Goal: Task Accomplishment & Management: Manage account settings

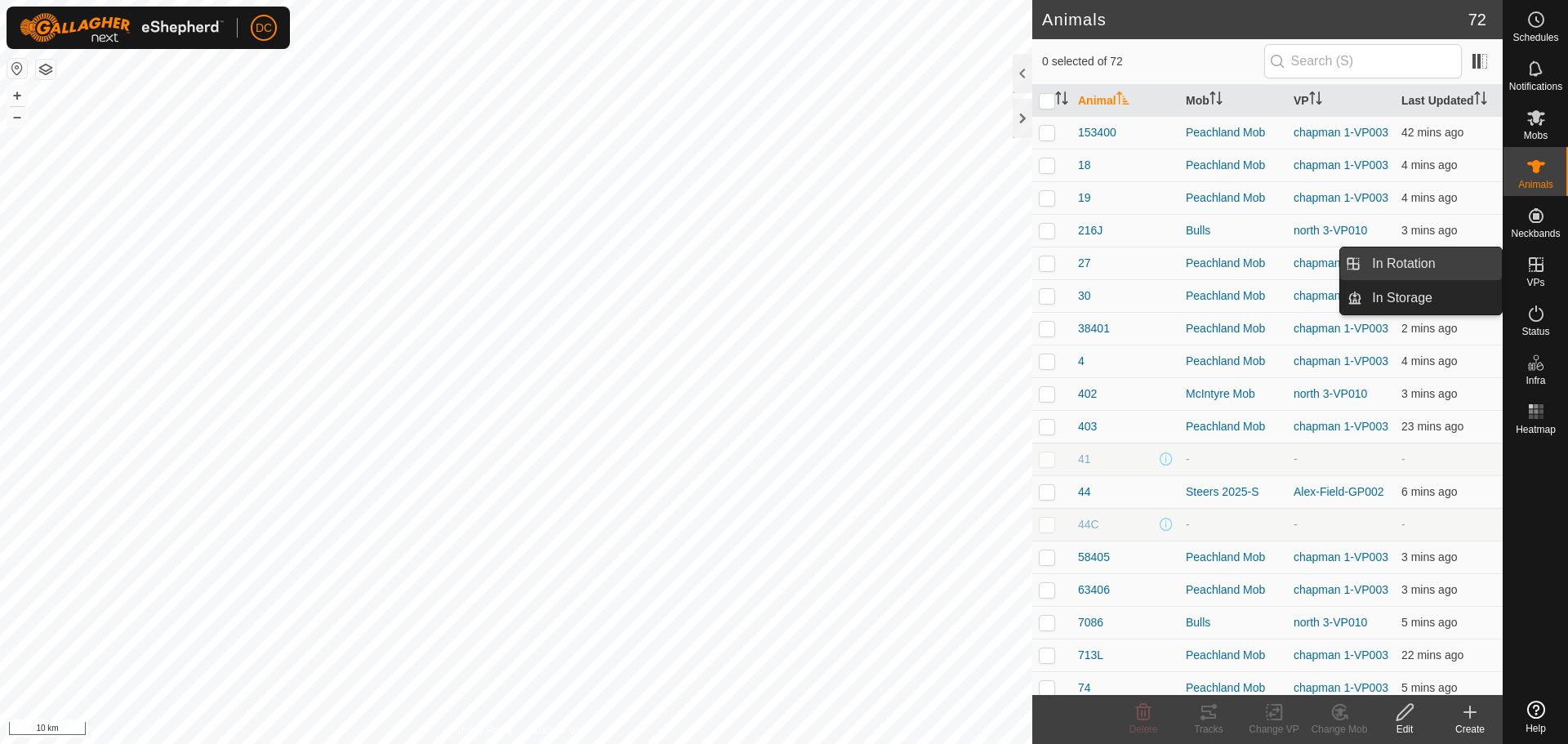
click at [1418, 260] on link "In Rotation" at bounding box center [1431, 263] width 140 height 32
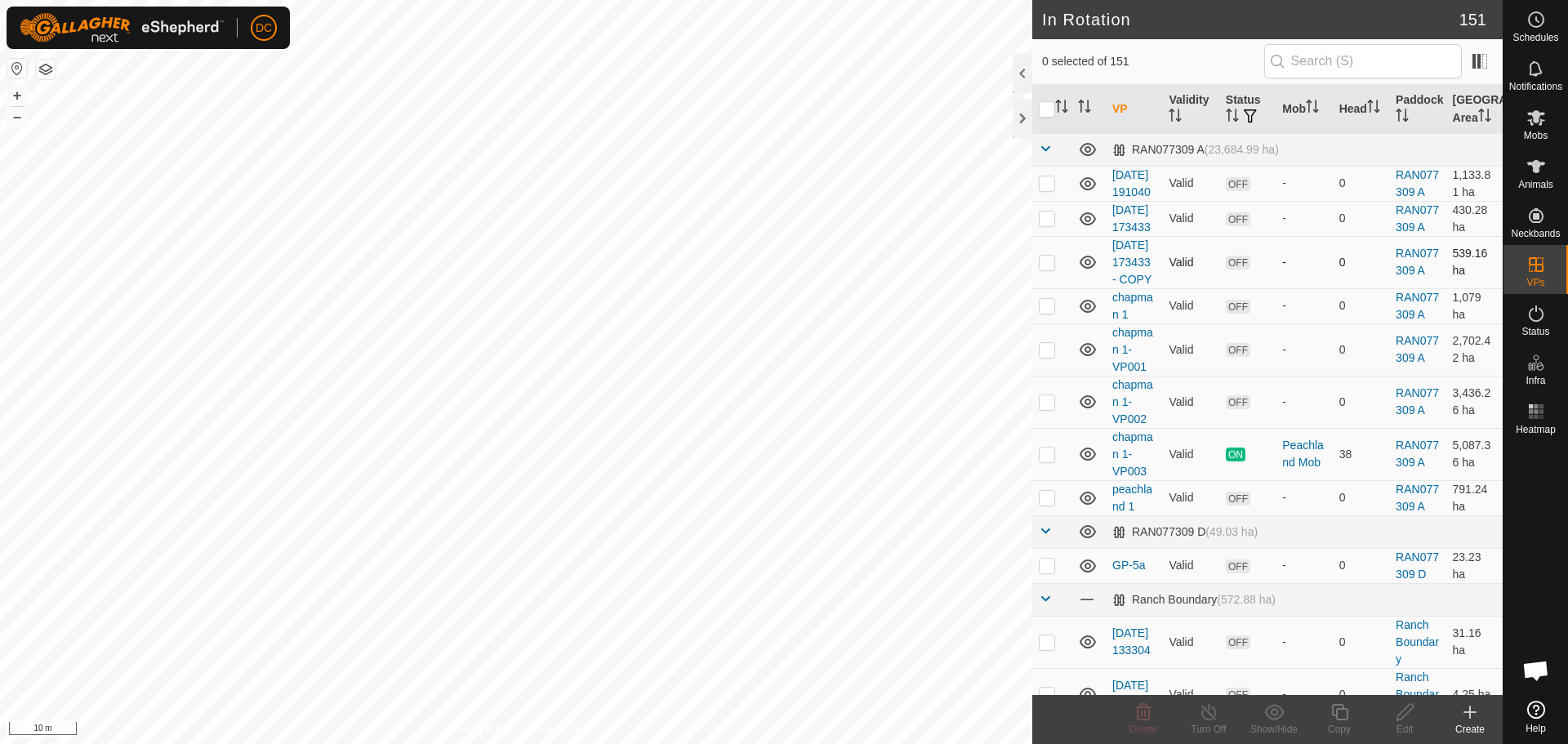
checkbox input "true"
click at [1338, 707] on icon at bounding box center [1339, 712] width 21 height 20
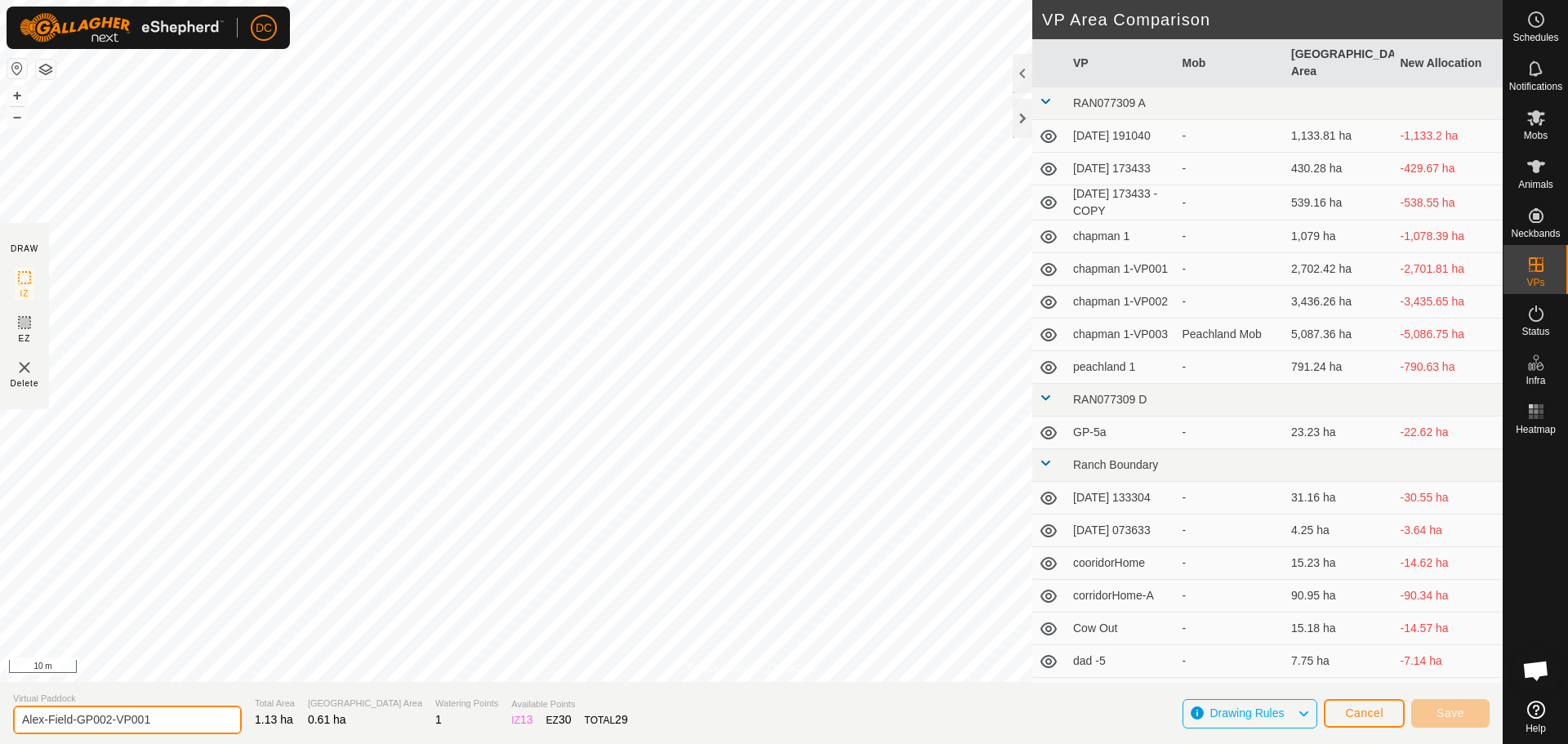
drag, startPoint x: 106, startPoint y: 718, endPoint x: 196, endPoint y: 724, distance: 90.2
click at [190, 725] on input "Alex-Field-GP002-VP001" at bounding box center [127, 719] width 229 height 28
type input "Alex-Field-GP003"
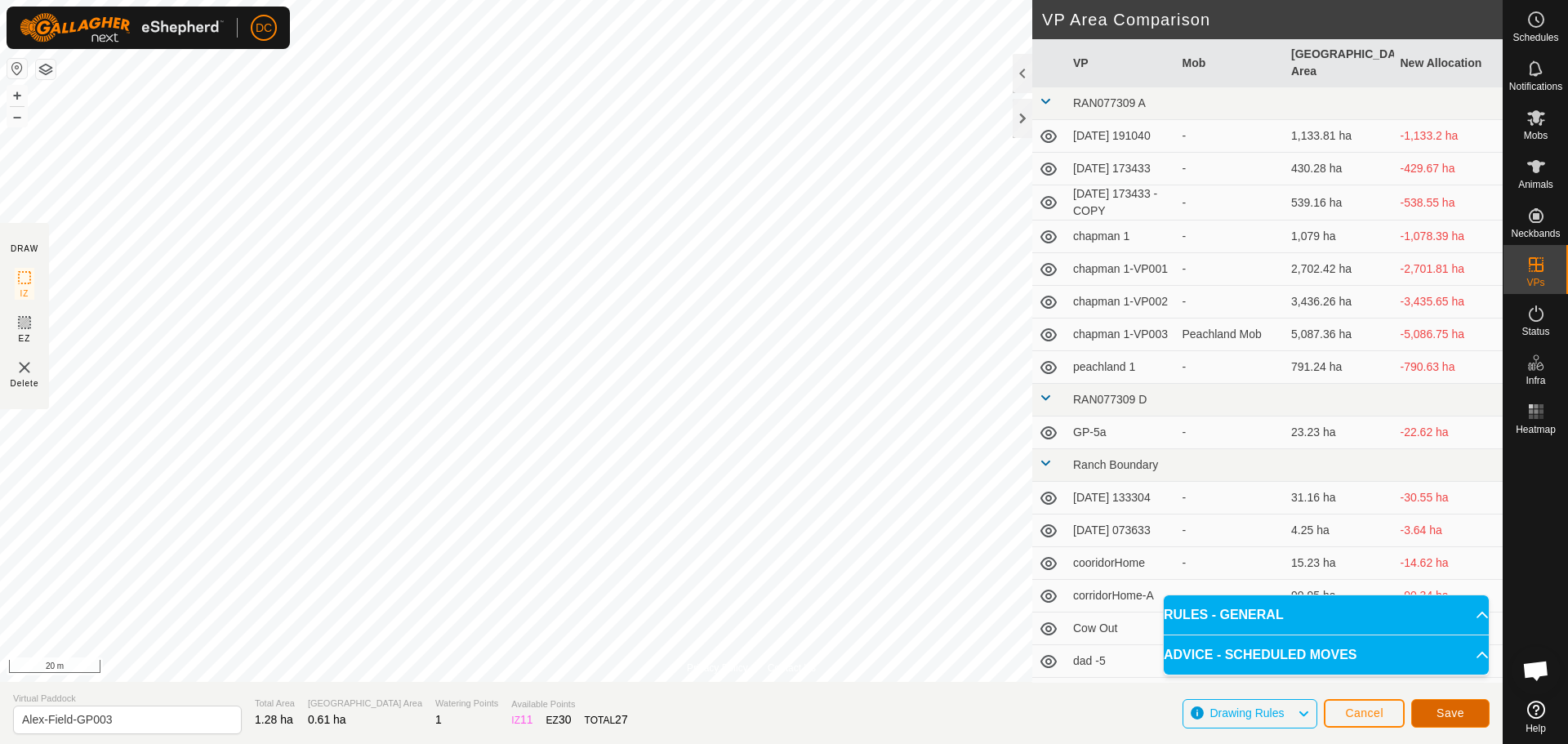
click at [1450, 710] on span "Save" at bounding box center [1451, 712] width 27 height 13
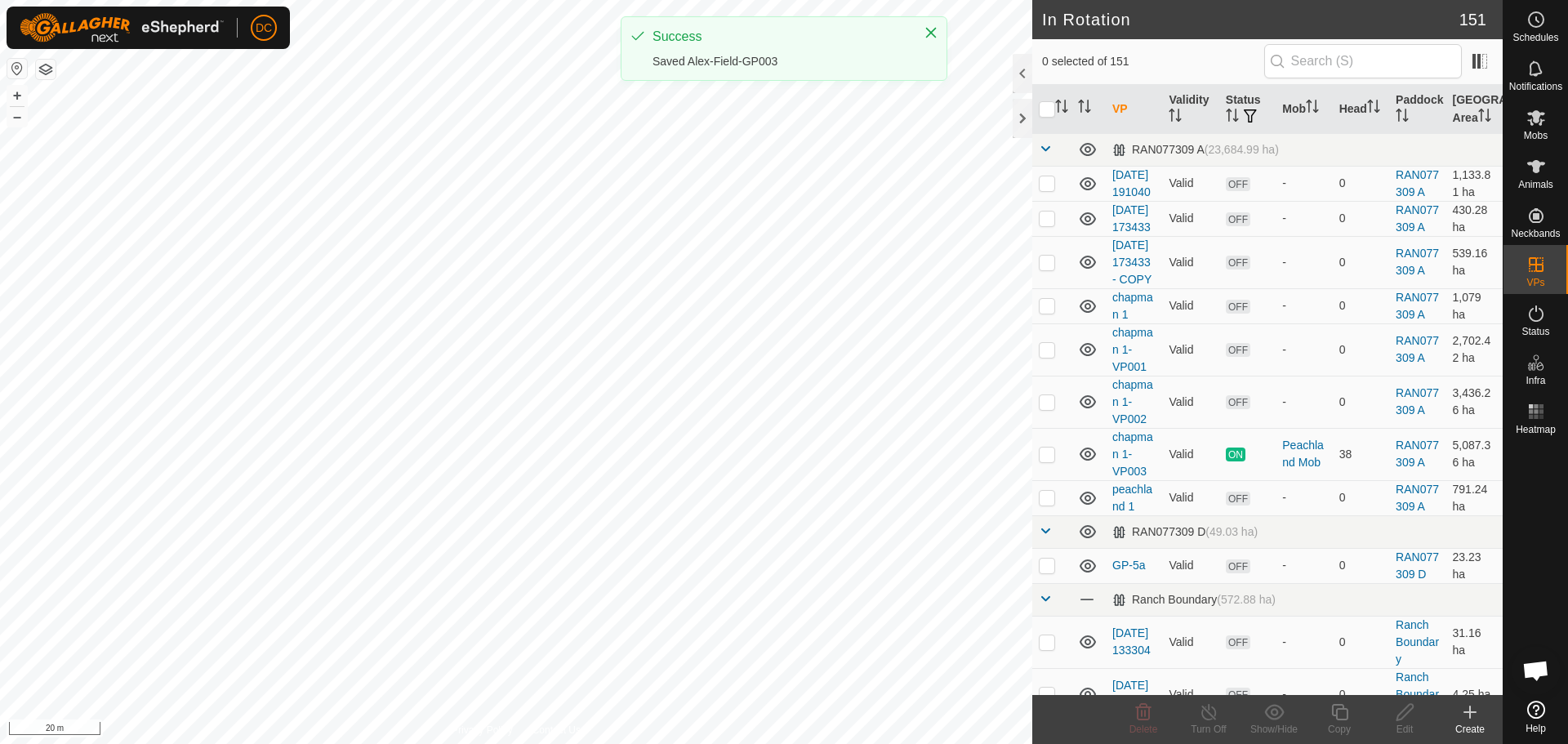
click at [928, 33] on icon "Close" at bounding box center [930, 32] width 13 height 13
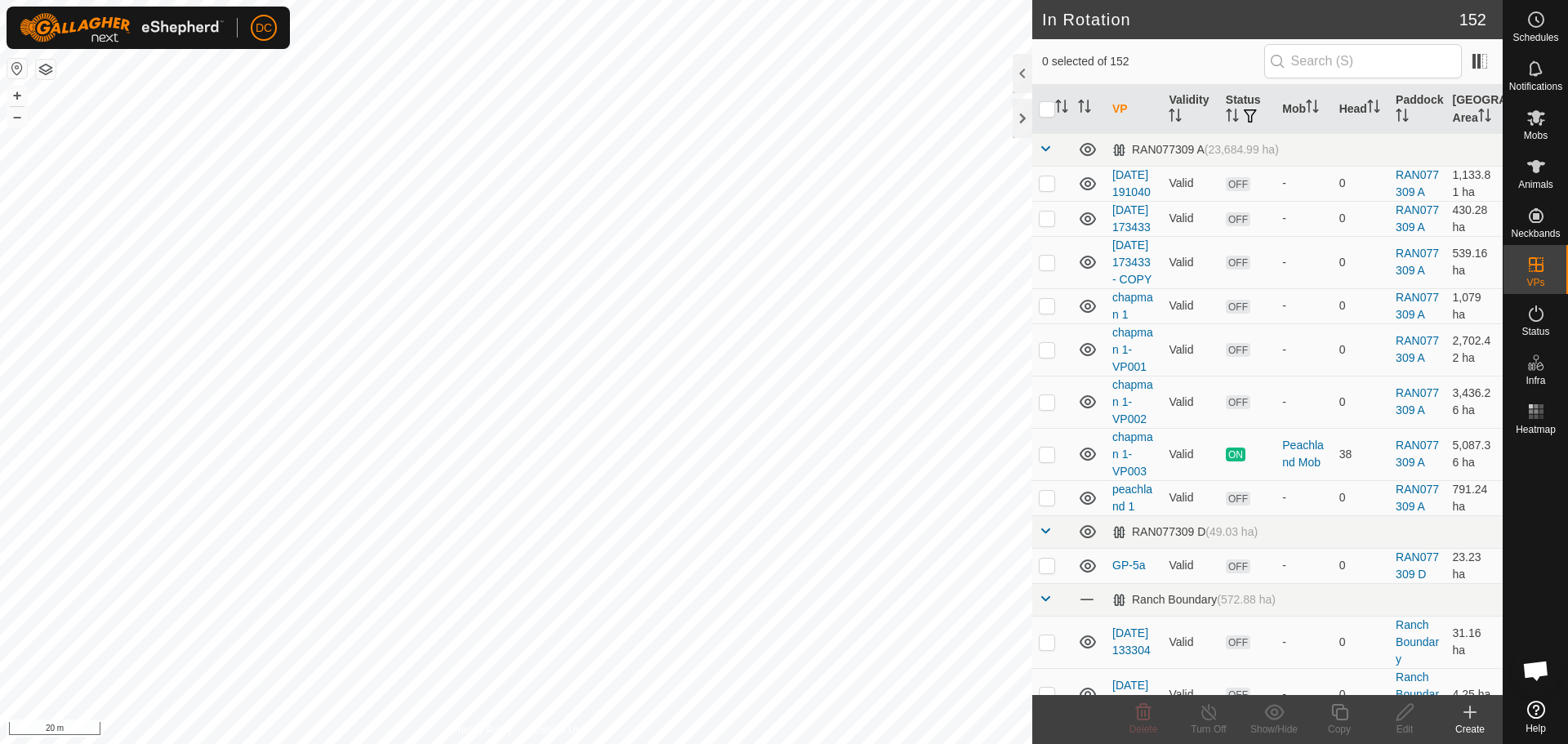
checkbox input "true"
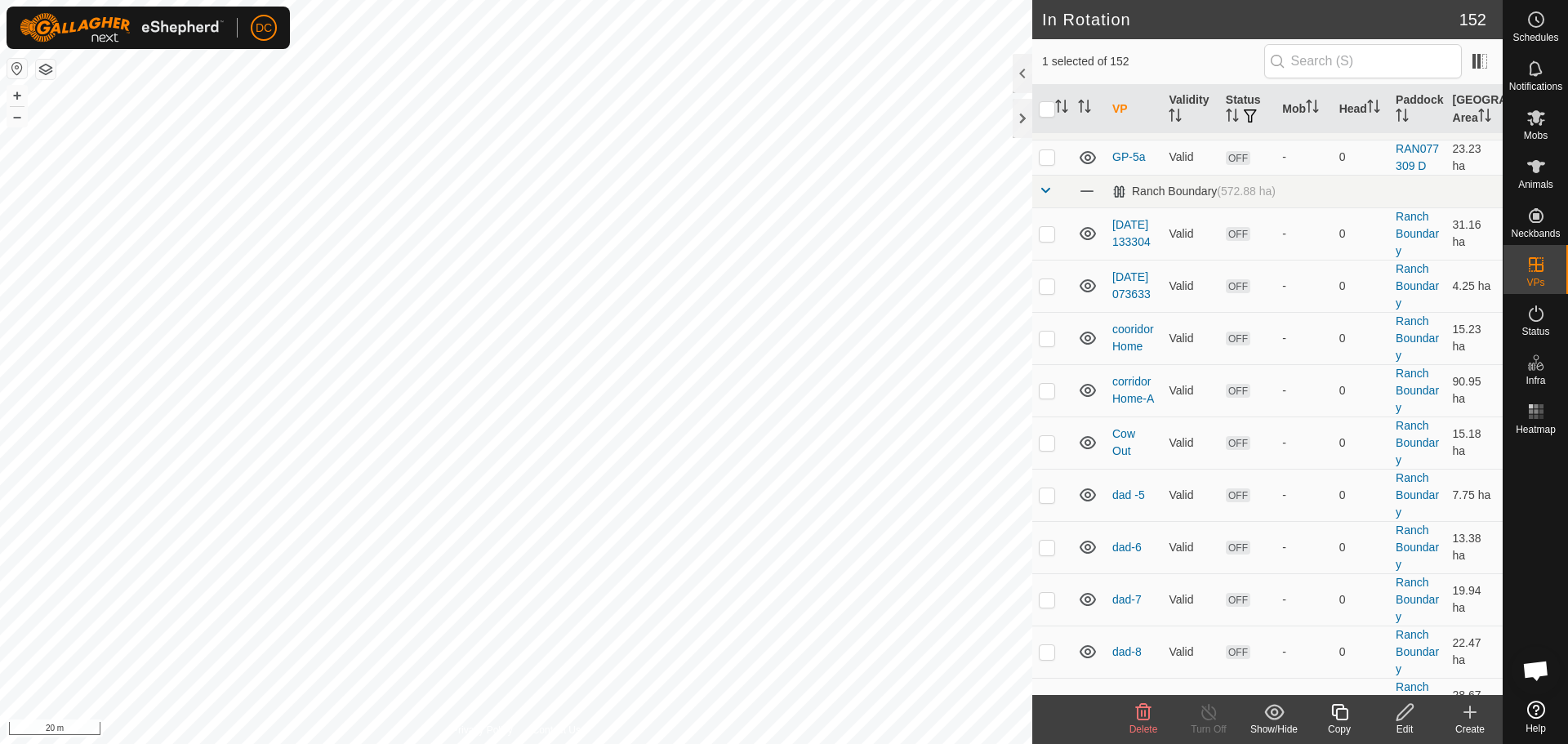
scroll to position [326, 0]
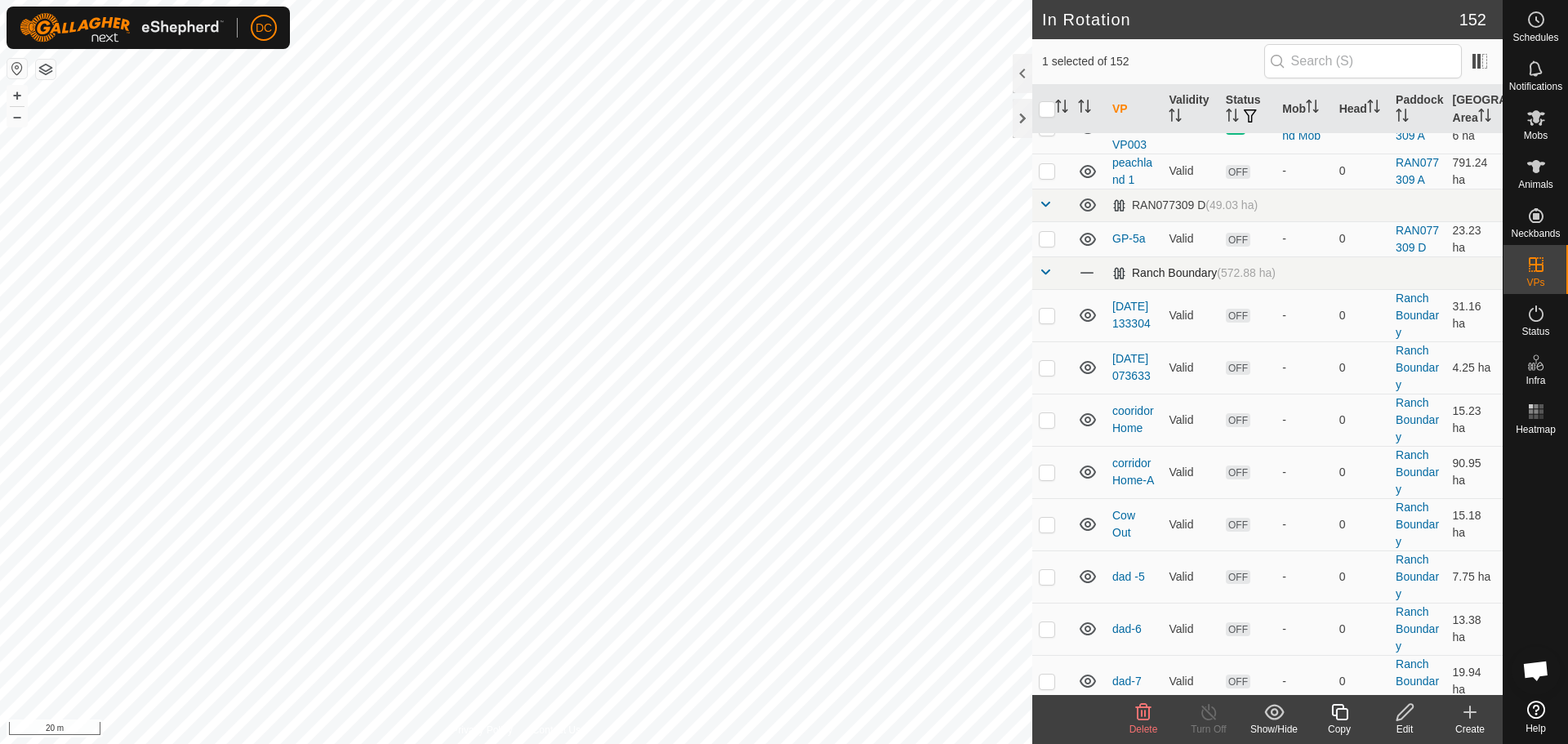
click at [1045, 278] on span at bounding box center [1044, 271] width 13 height 13
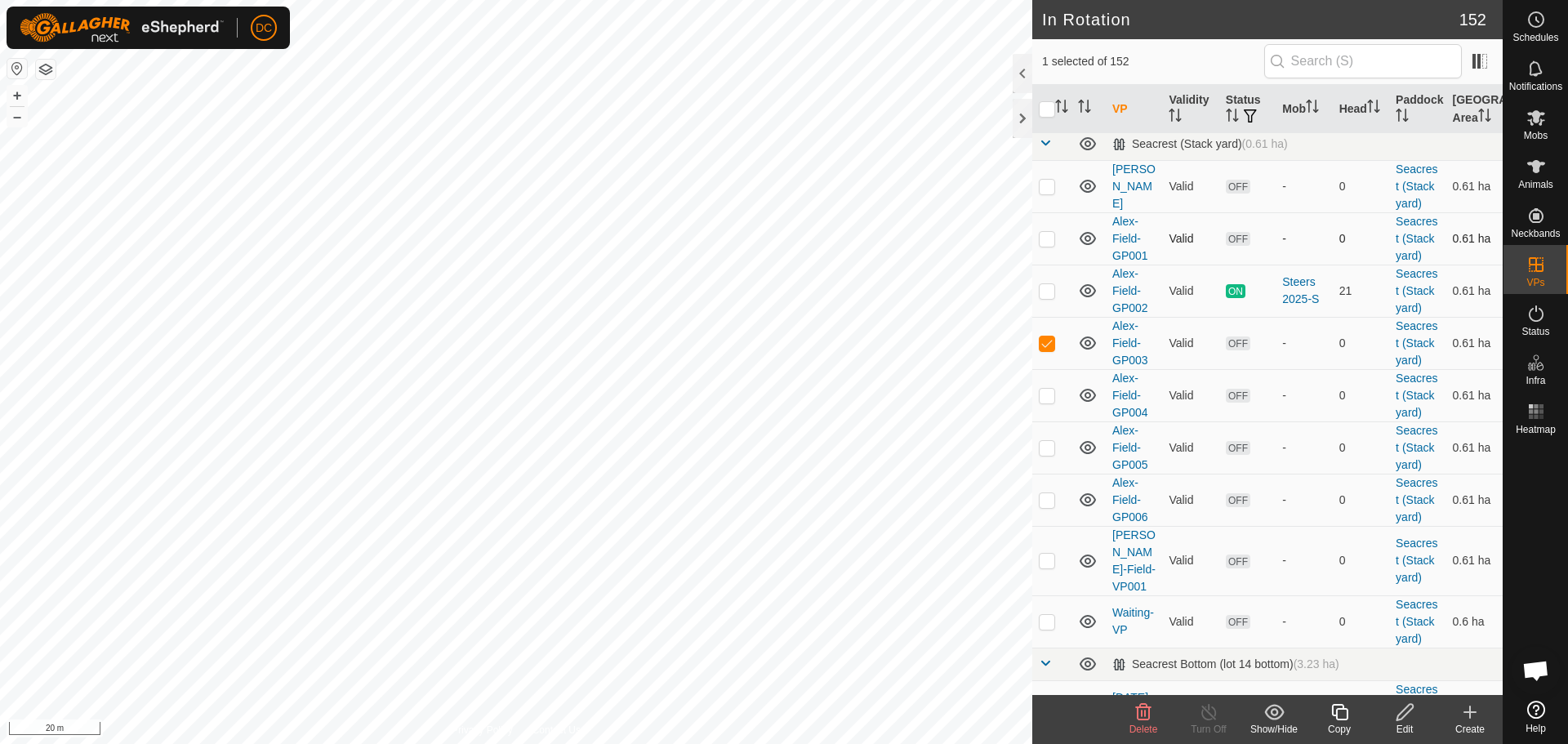
scroll to position [490, 0]
click at [1043, 348] on p-checkbox at bounding box center [1046, 341] width 17 height 13
checkbox input "false"
click at [1045, 400] on p-checkbox at bounding box center [1046, 393] width 17 height 13
checkbox input "true"
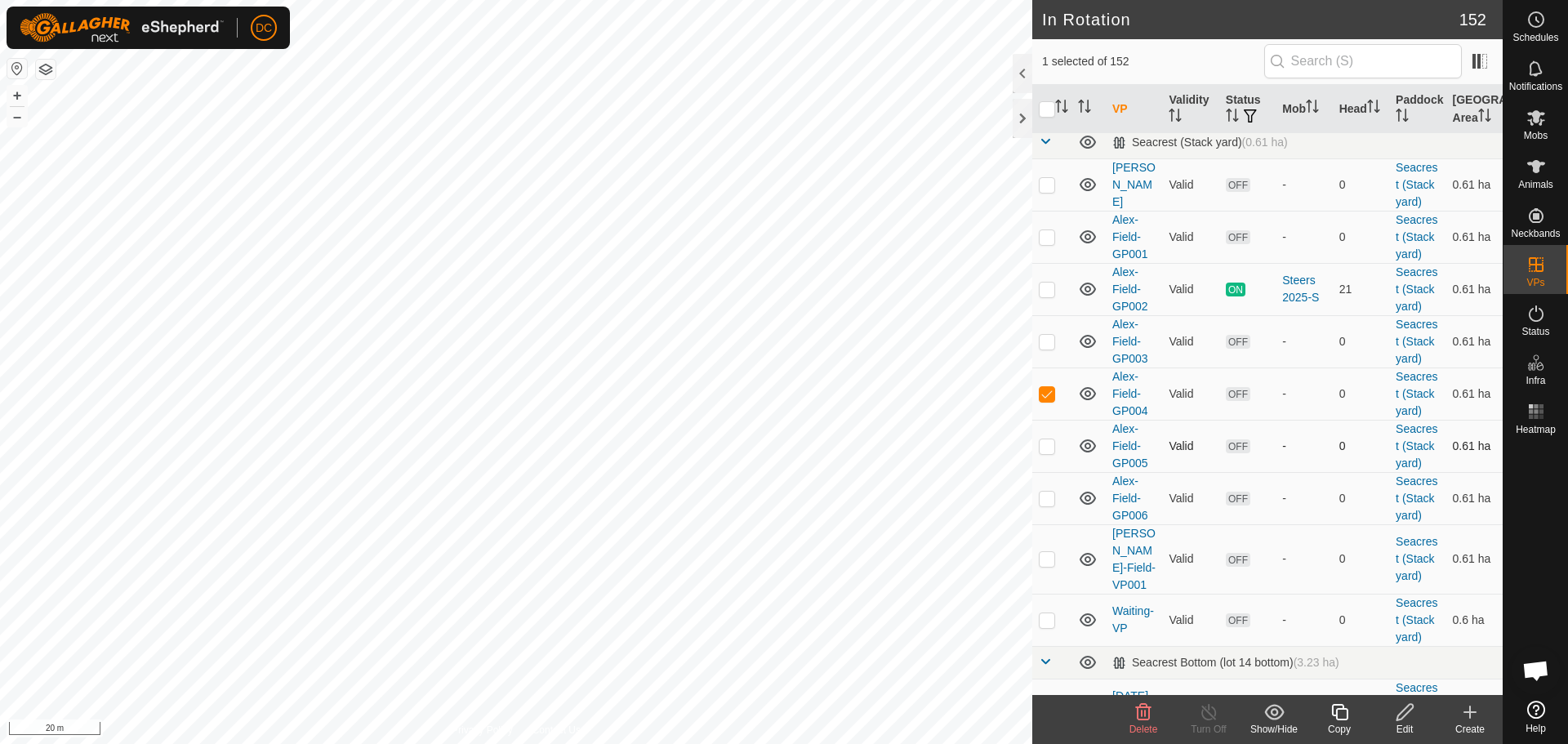
click at [1048, 452] on p-checkbox at bounding box center [1046, 445] width 17 height 13
checkbox input "true"
click at [1045, 505] on p-checkbox at bounding box center [1046, 497] width 17 height 13
checkbox input "true"
click at [1144, 711] on icon at bounding box center [1144, 712] width 16 height 17
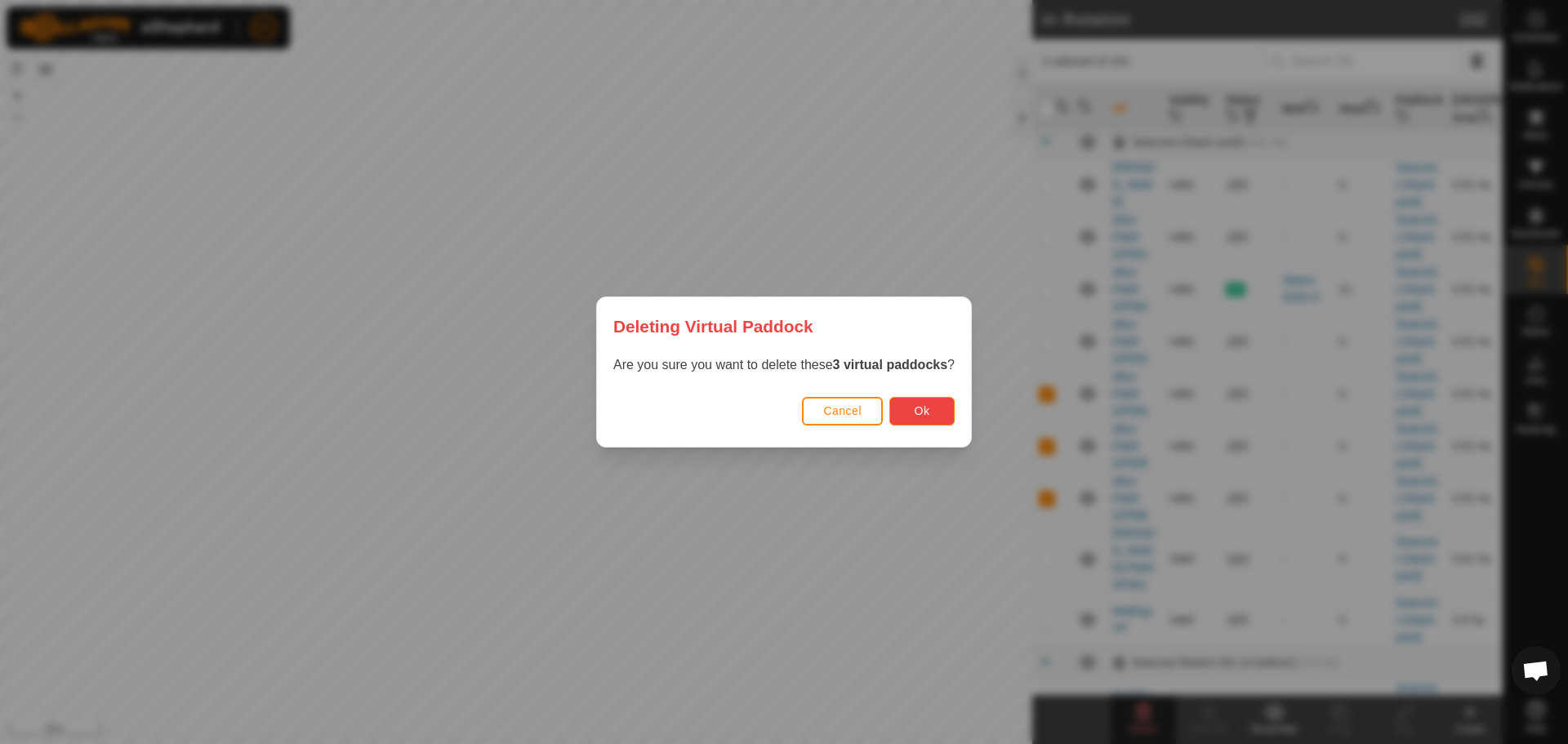
click at [908, 414] on button "Ok" at bounding box center [921, 410] width 65 height 28
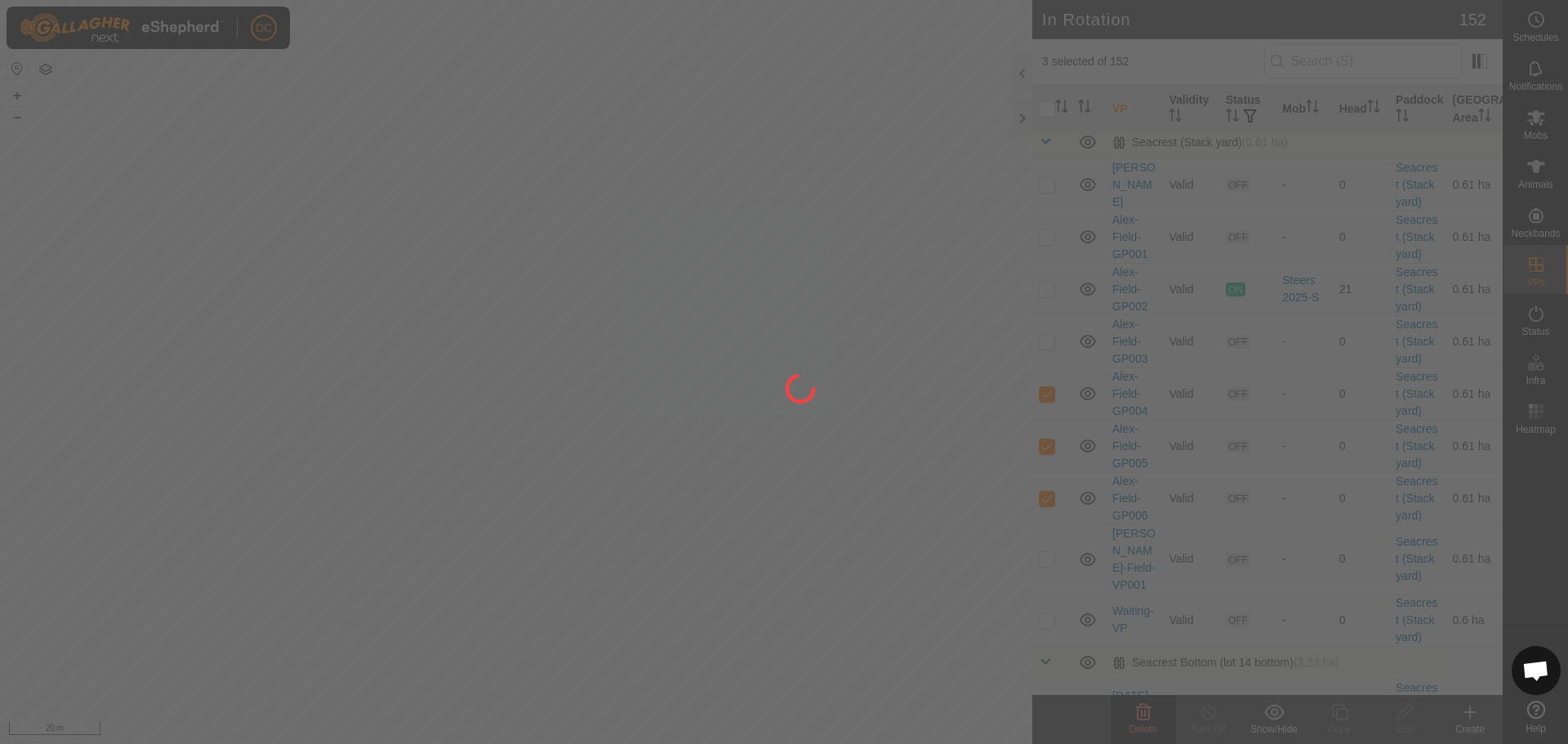
checkbox input "false"
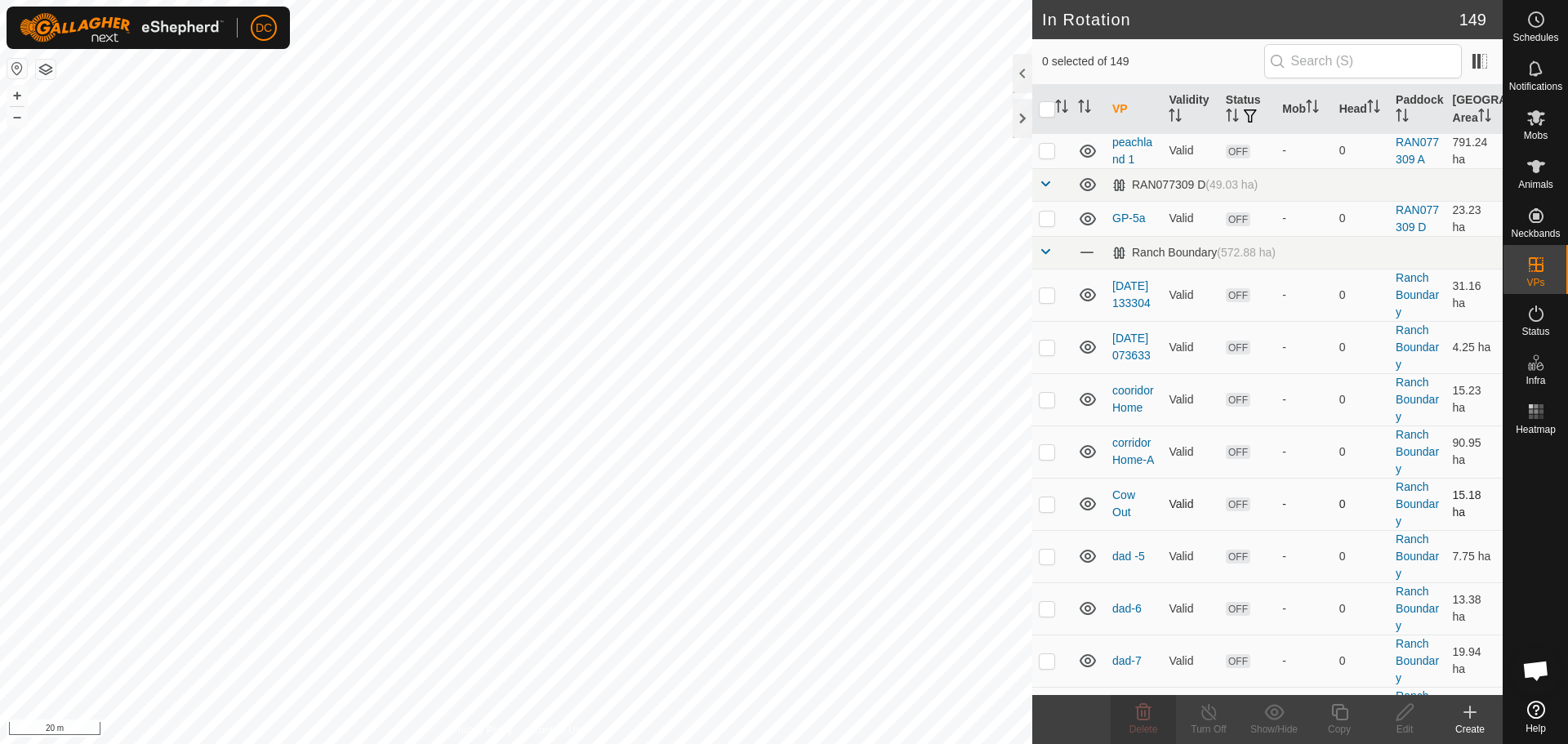
scroll to position [326, 0]
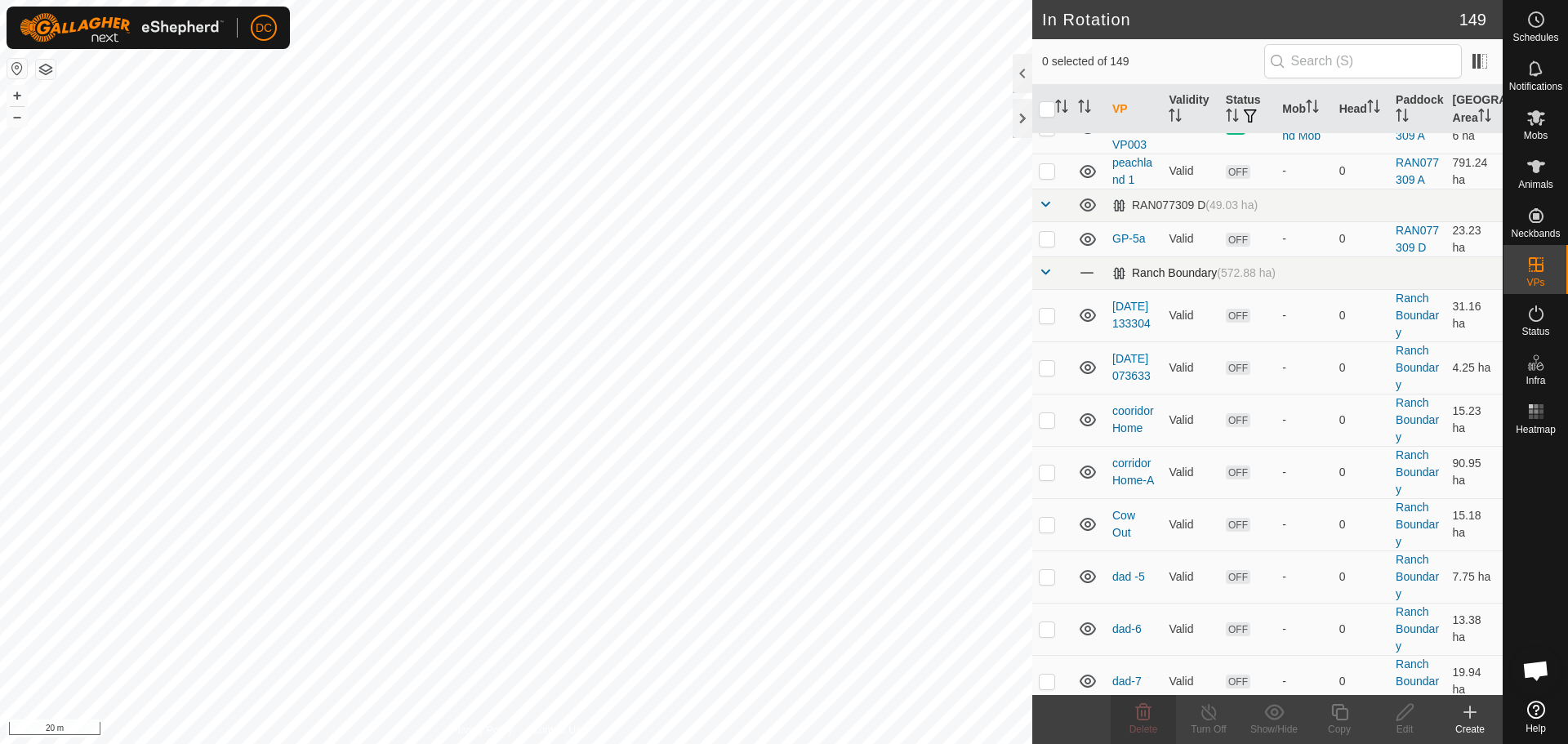
click at [1042, 278] on span at bounding box center [1044, 271] width 13 height 13
click at [1047, 278] on span at bounding box center [1044, 271] width 13 height 13
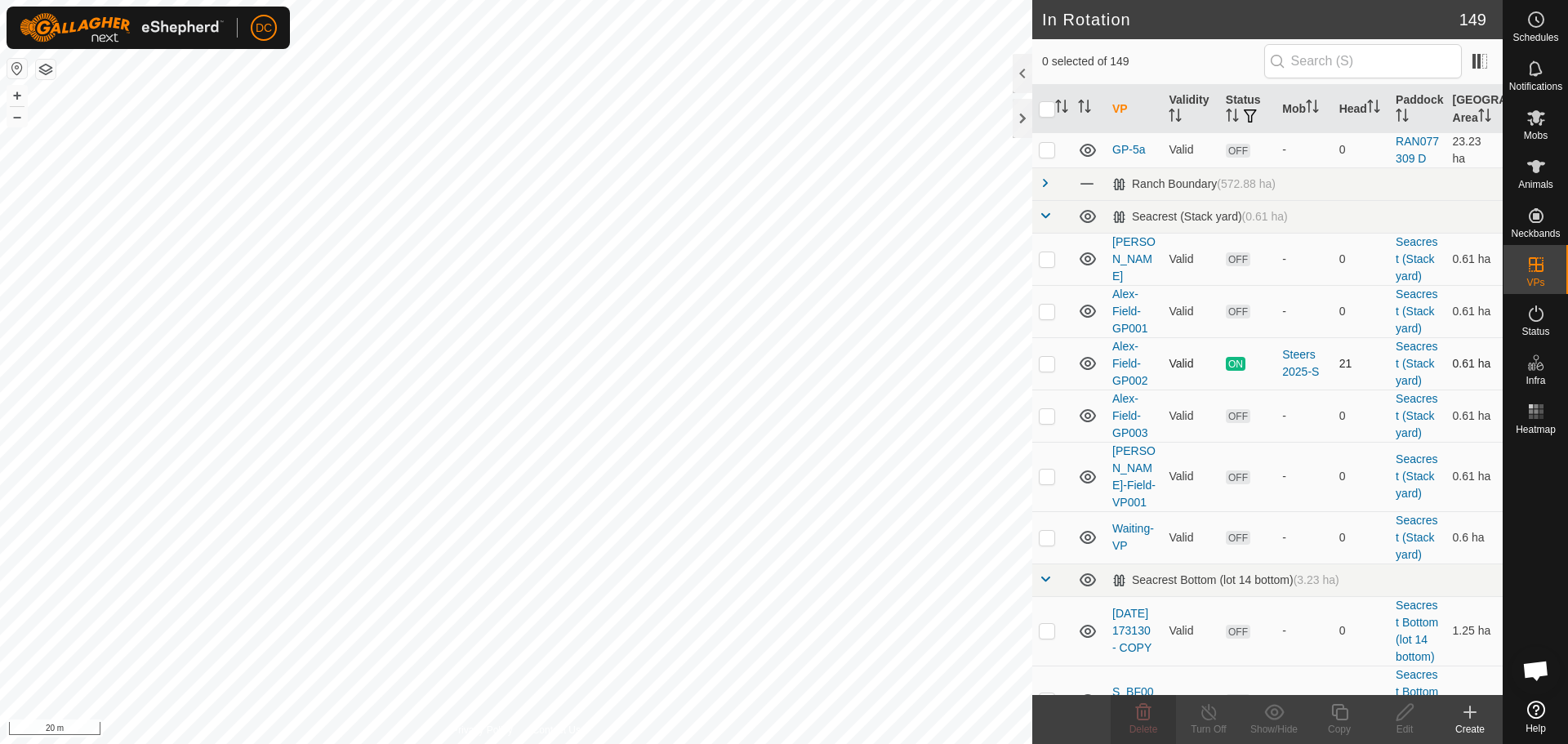
scroll to position [571, 0]
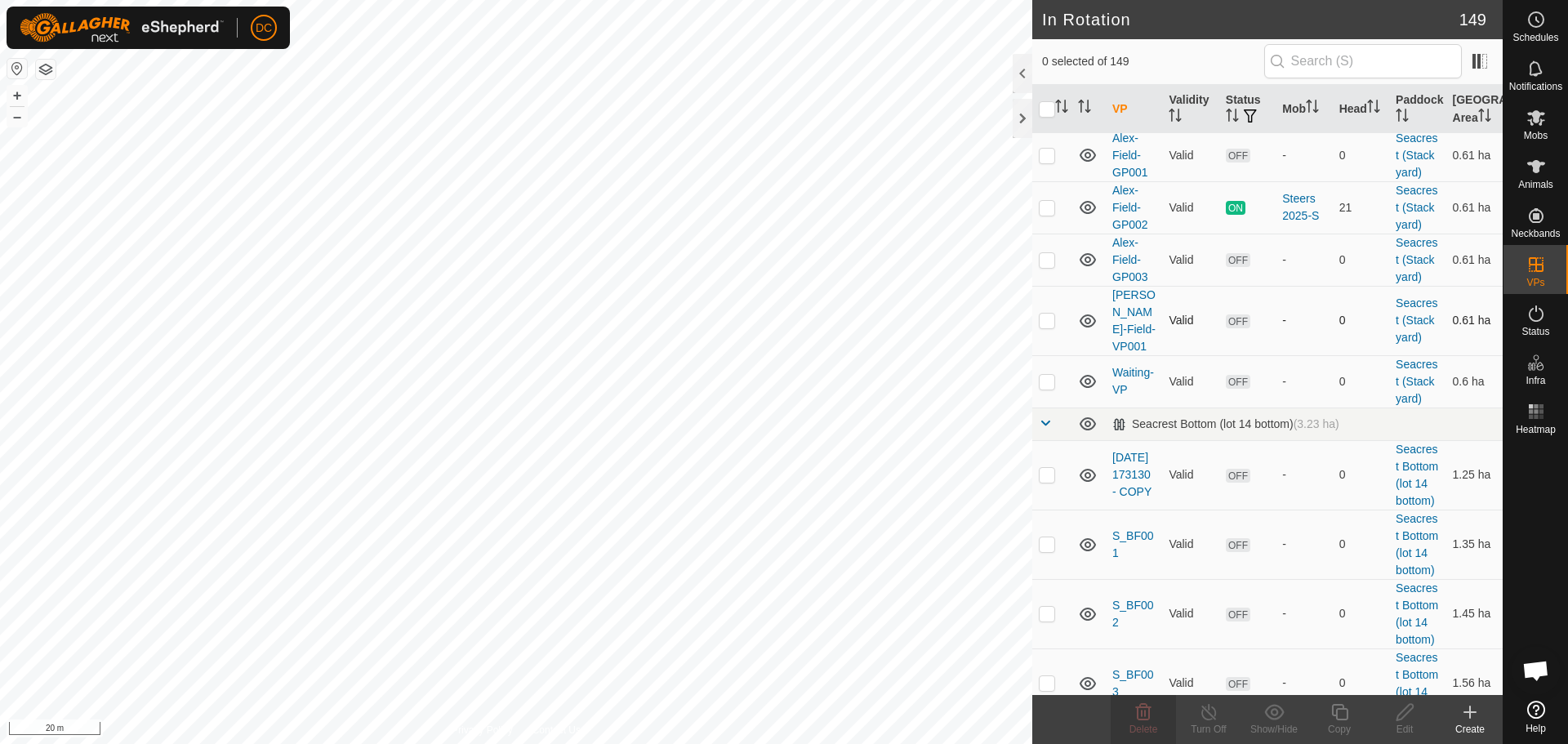
click at [1047, 326] on p-checkbox at bounding box center [1046, 319] width 17 height 13
checkbox input "false"
click at [1043, 109] on p-checkbox at bounding box center [1046, 103] width 17 height 13
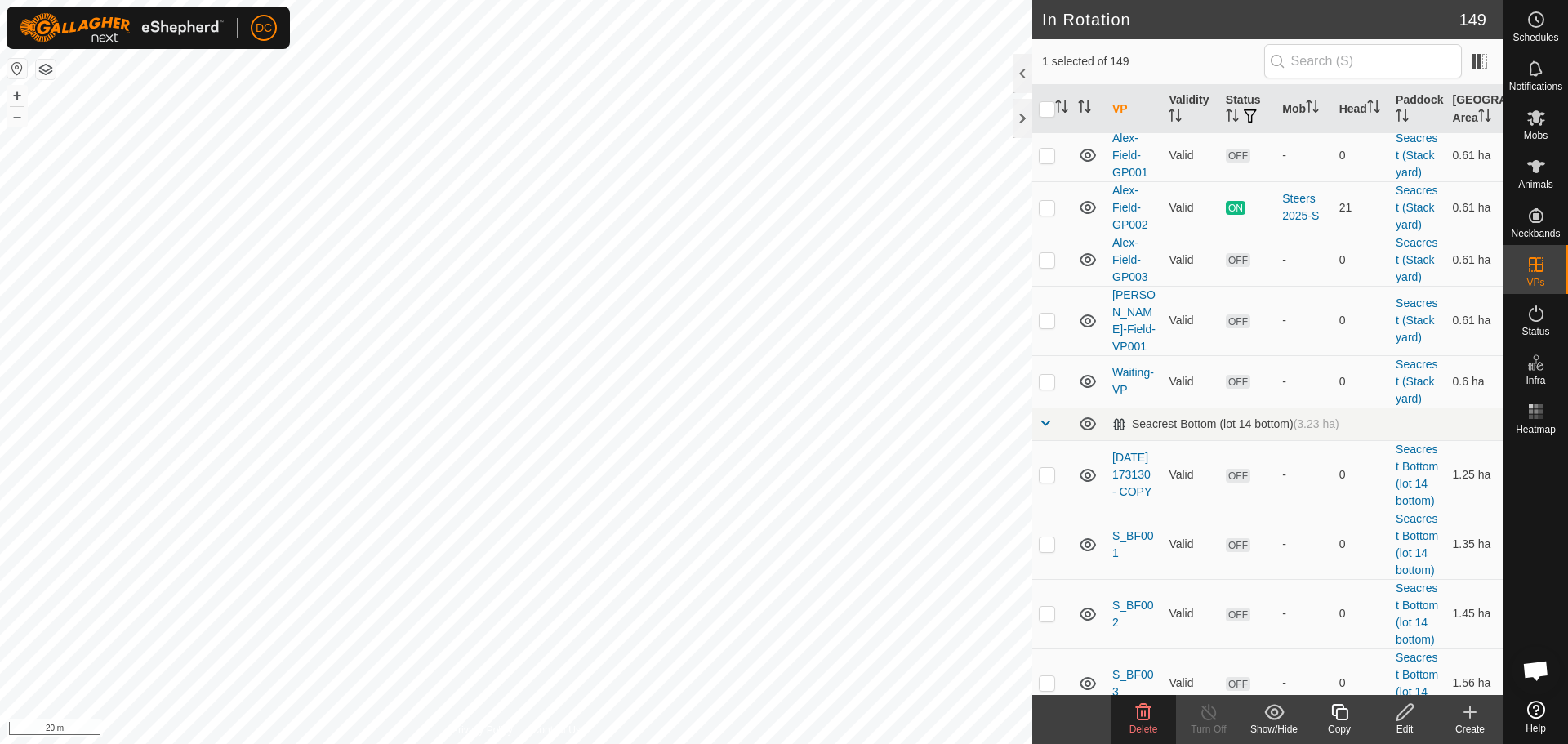
checkbox input "false"
click at [1044, 267] on p-checkbox at bounding box center [1046, 259] width 17 height 13
checkbox input "true"
click at [1341, 714] on icon at bounding box center [1339, 712] width 21 height 20
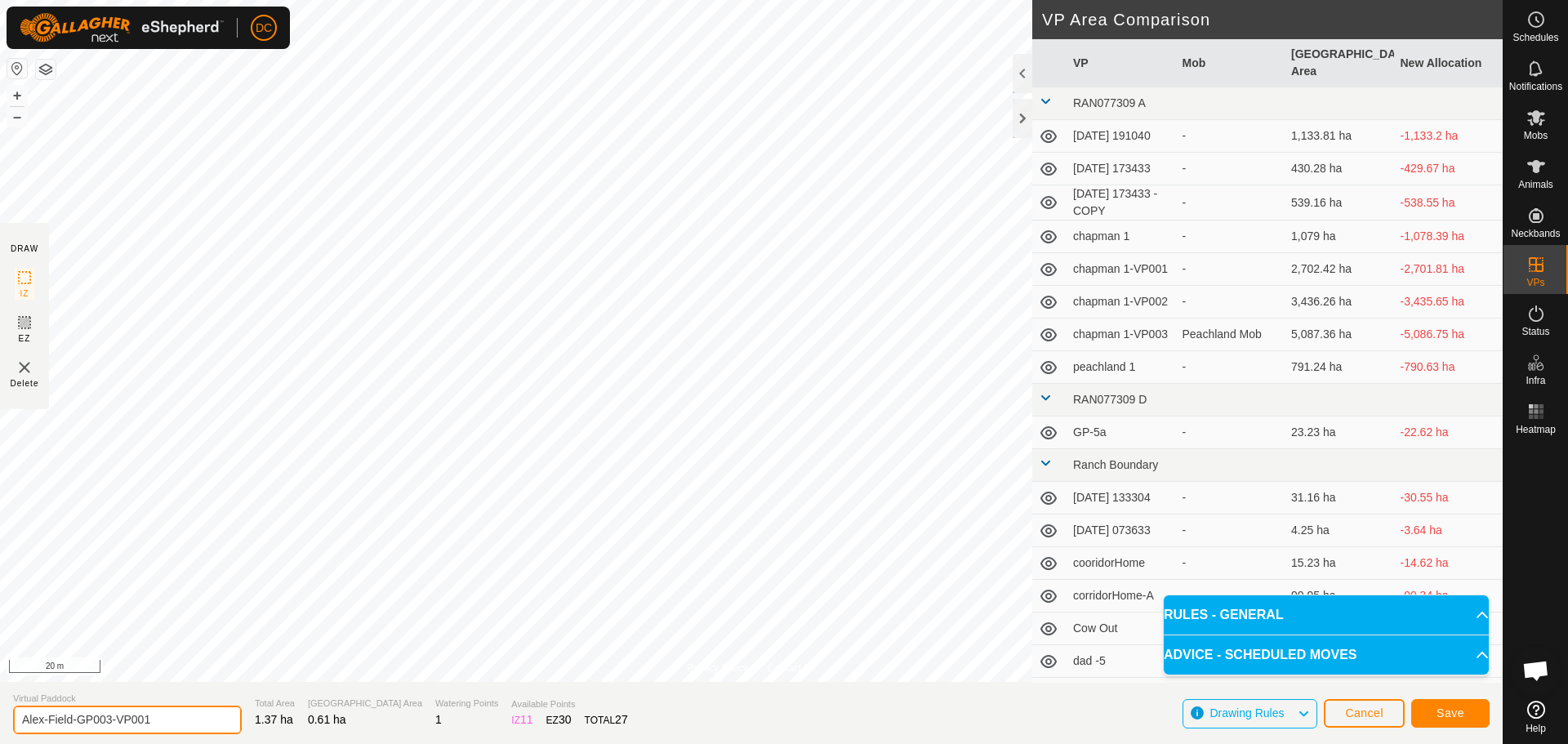
drag, startPoint x: 106, startPoint y: 718, endPoint x: 232, endPoint y: 735, distance: 127.1
click at [226, 734] on section "Virtual [PERSON_NAME]-Field-GP003-VP001 Total Area 1.37 ha Grazing Area 0.61 ha…" at bounding box center [751, 713] width 1503 height 62
type input "Alex-Field-GP004"
click at [1475, 715] on button "Save" at bounding box center [1451, 713] width 78 height 28
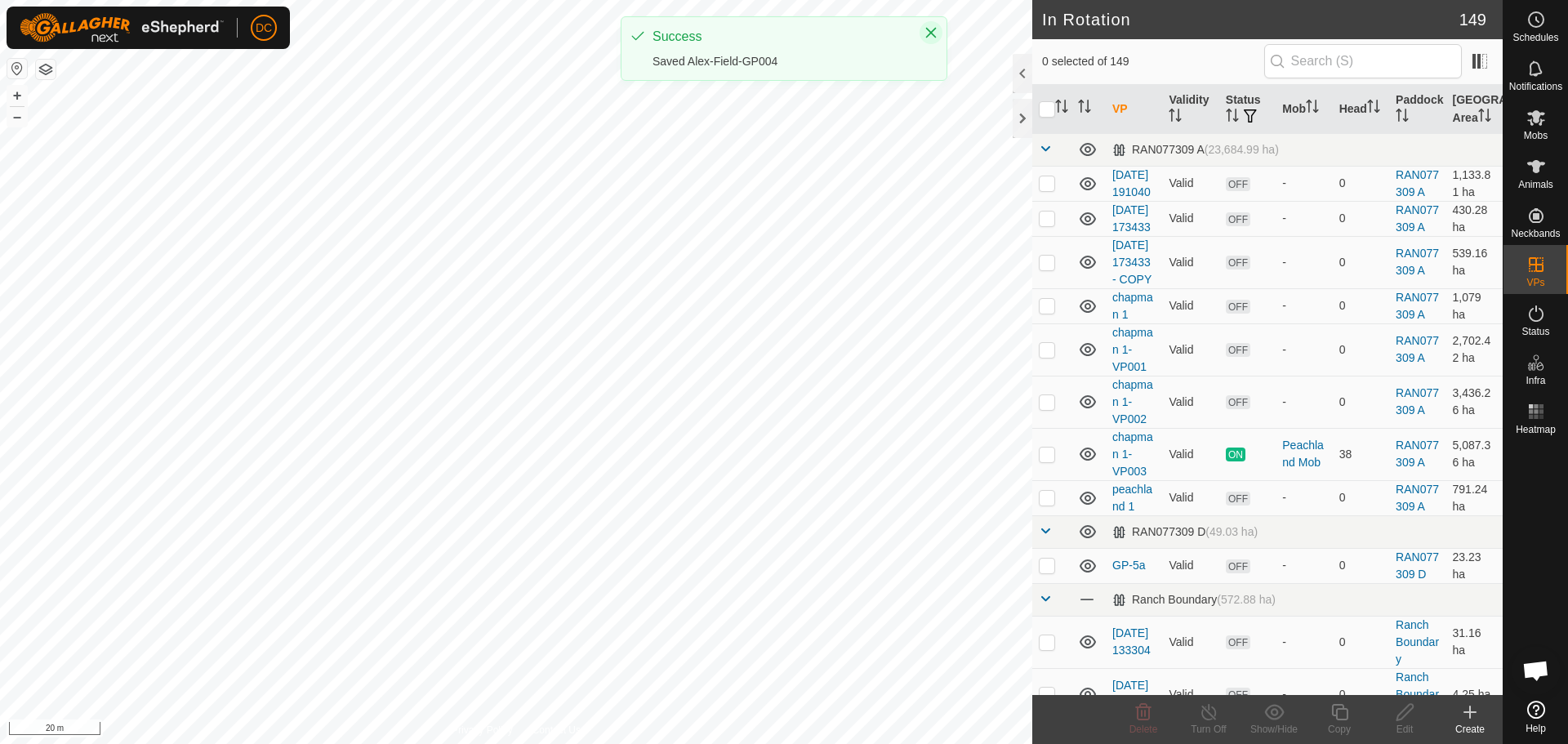
click at [929, 32] on icon "Close" at bounding box center [930, 32] width 13 height 13
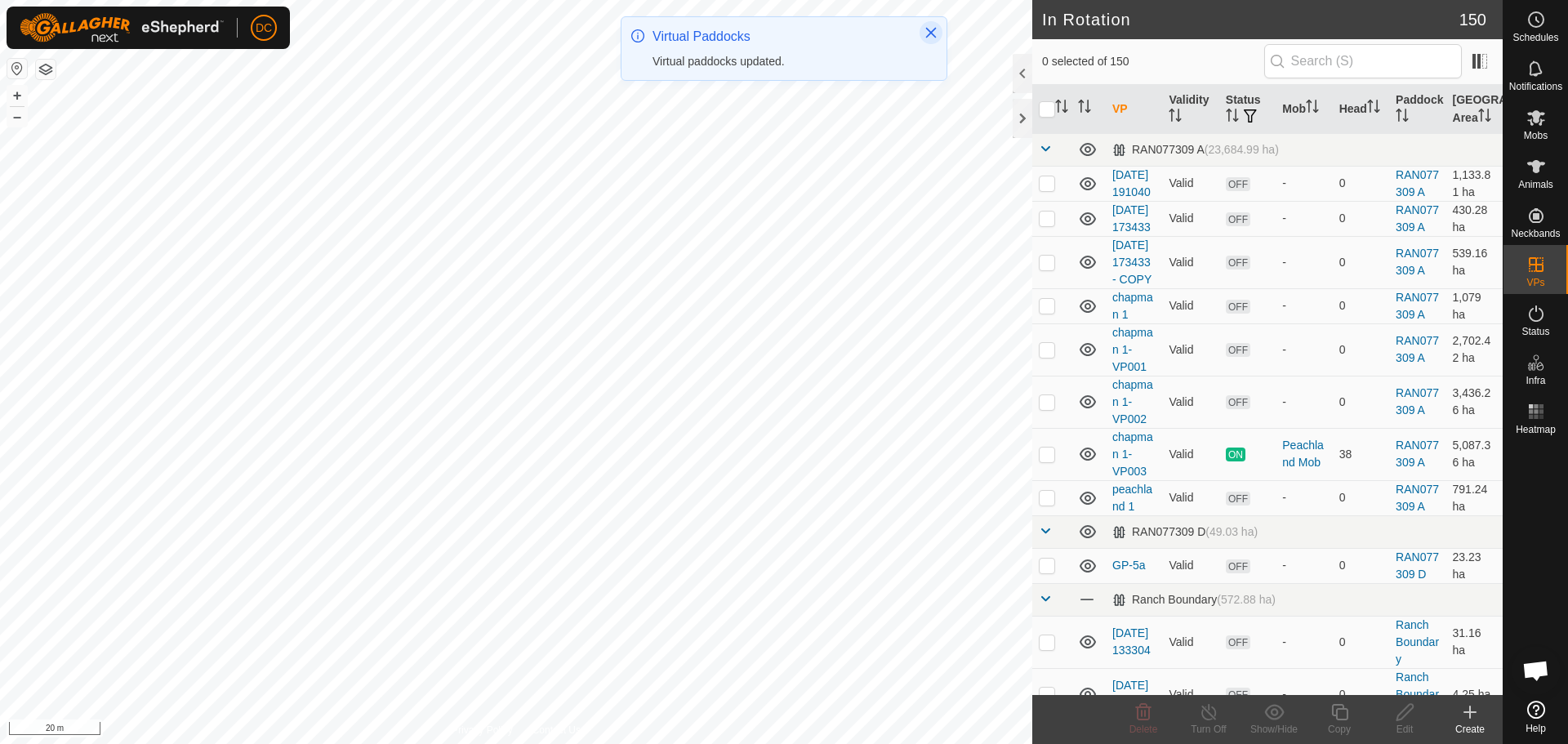
click at [937, 35] on icon "Close" at bounding box center [930, 32] width 13 height 13
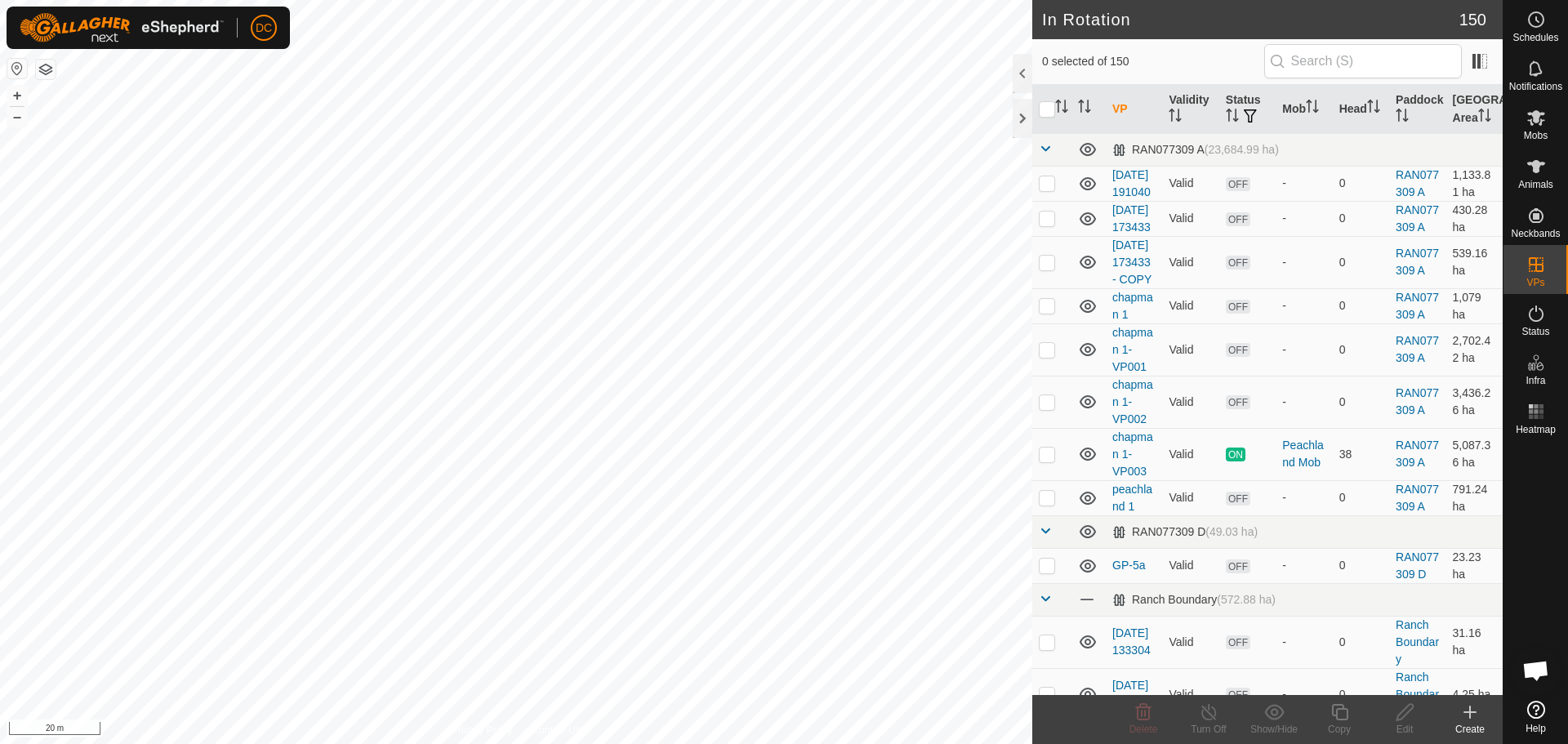
checkbox input "true"
click at [1339, 715] on icon at bounding box center [1339, 712] width 21 height 20
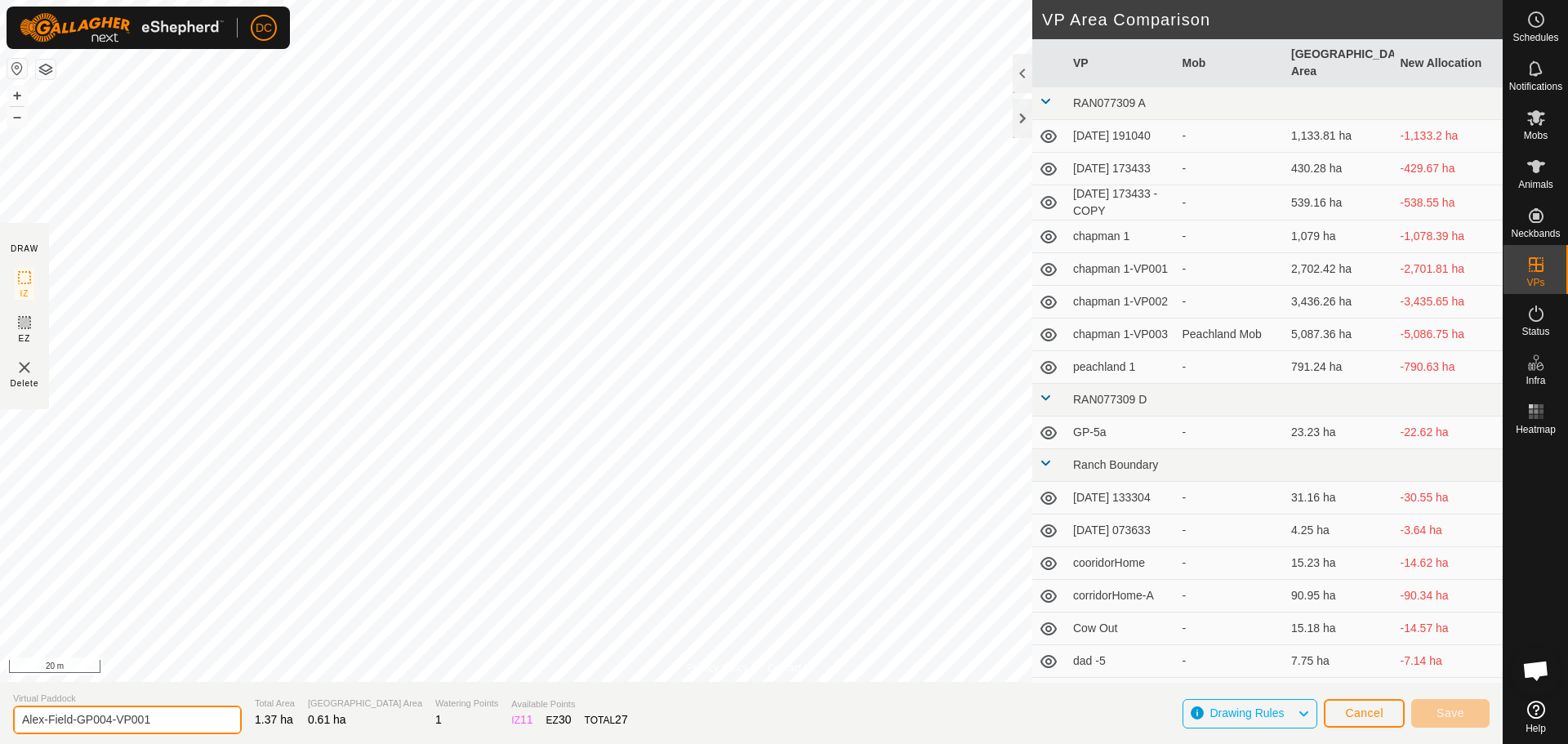
drag, startPoint x: 108, startPoint y: 721, endPoint x: 277, endPoint y: 740, distance: 170.1
click at [272, 743] on html "DC Schedules Notifications Mobs Animals Neckbands VPs Status Infra Heatmap Help…" at bounding box center [784, 372] width 1568 height 744
type input "Alex-Field-GP005"
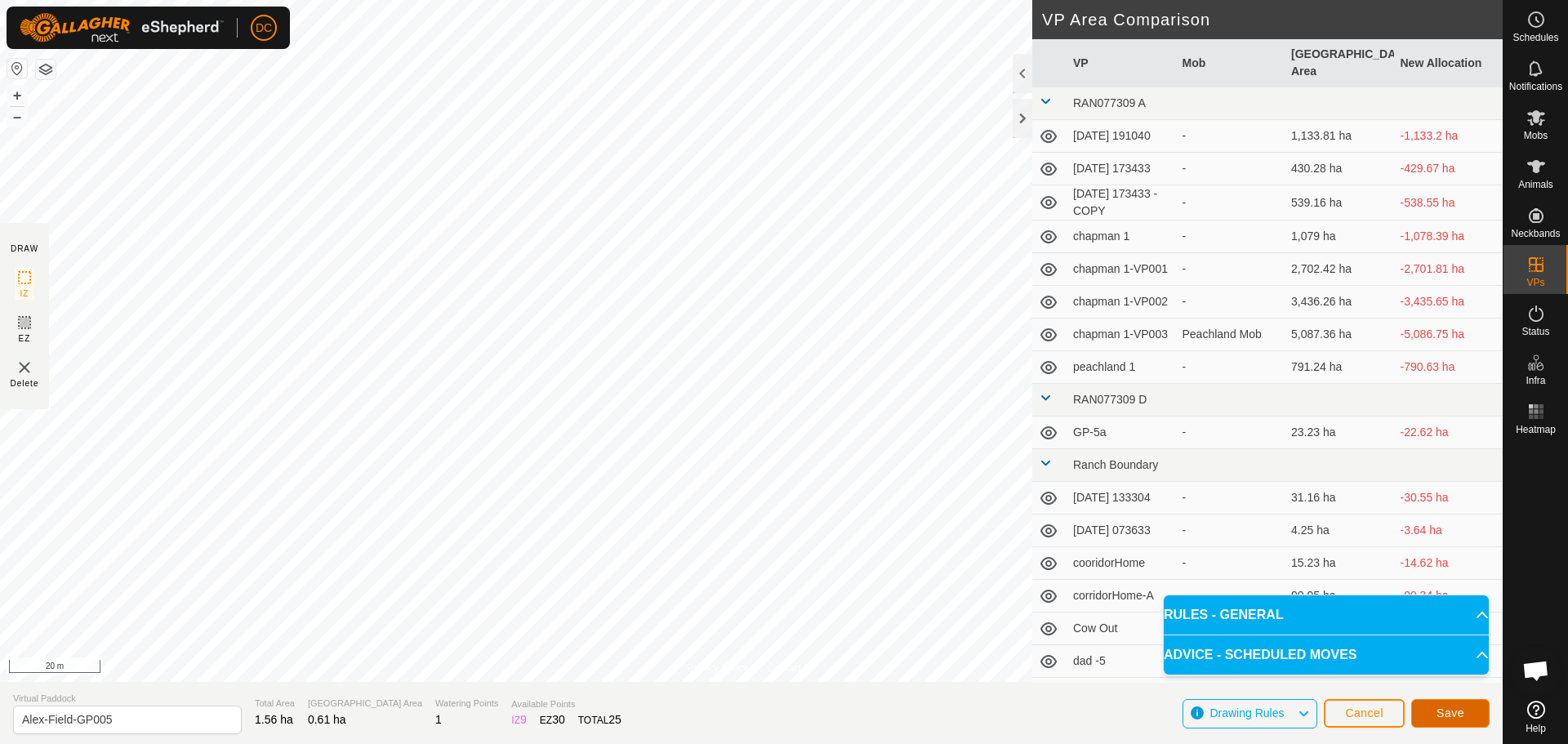
click at [1457, 715] on span "Save" at bounding box center [1451, 712] width 27 height 13
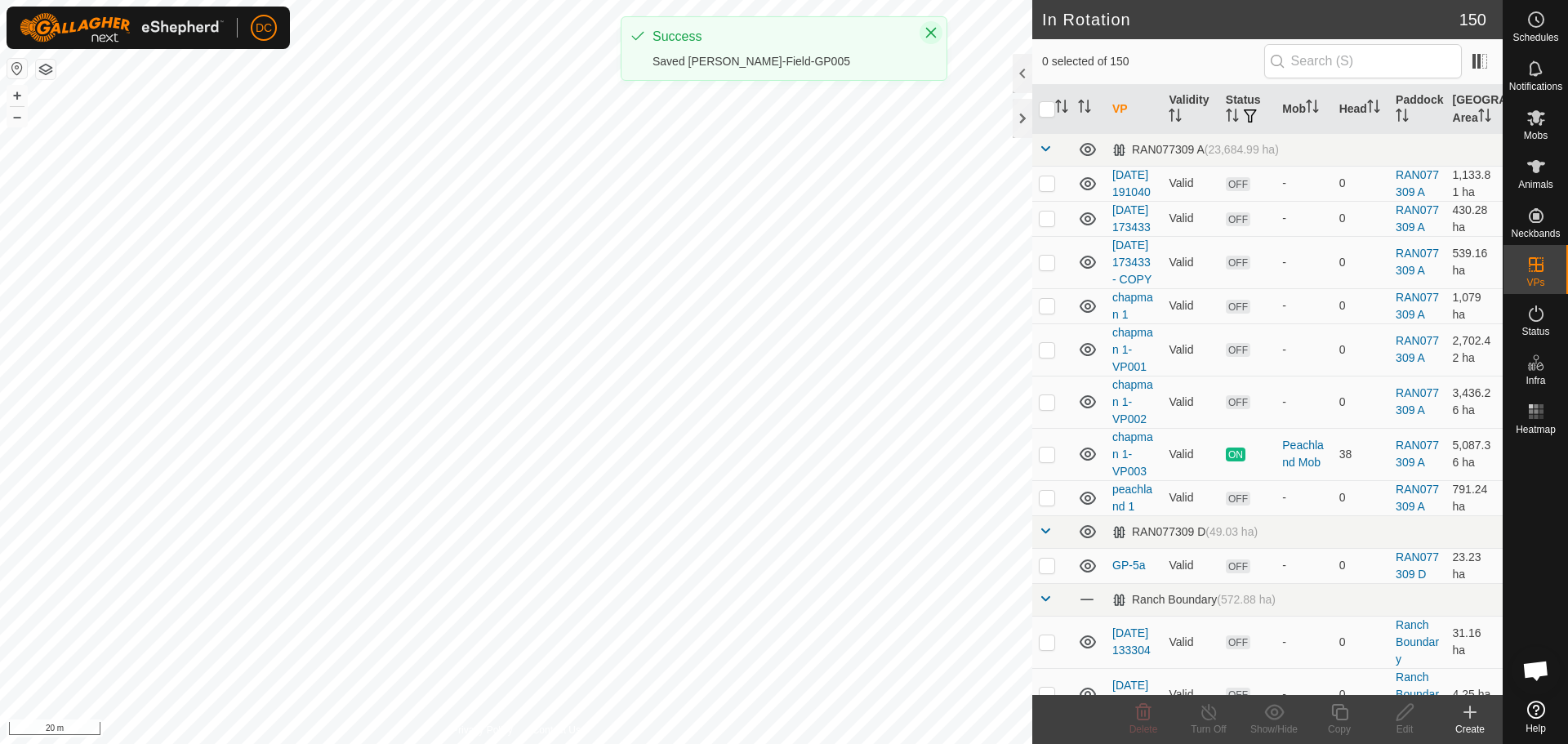
click at [929, 35] on icon "Close" at bounding box center [931, 32] width 11 height 11
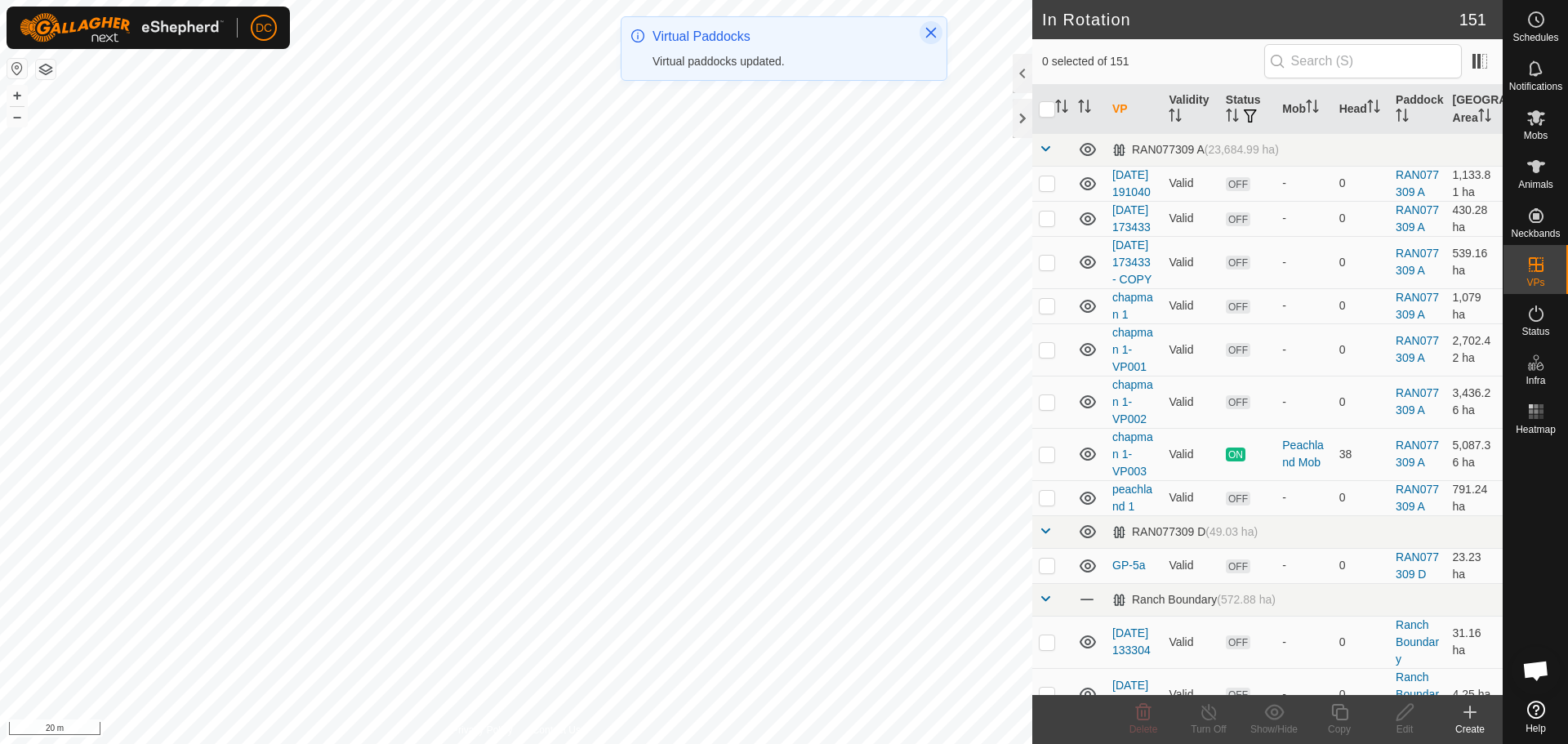
click at [929, 29] on icon "Close" at bounding box center [931, 32] width 11 height 11
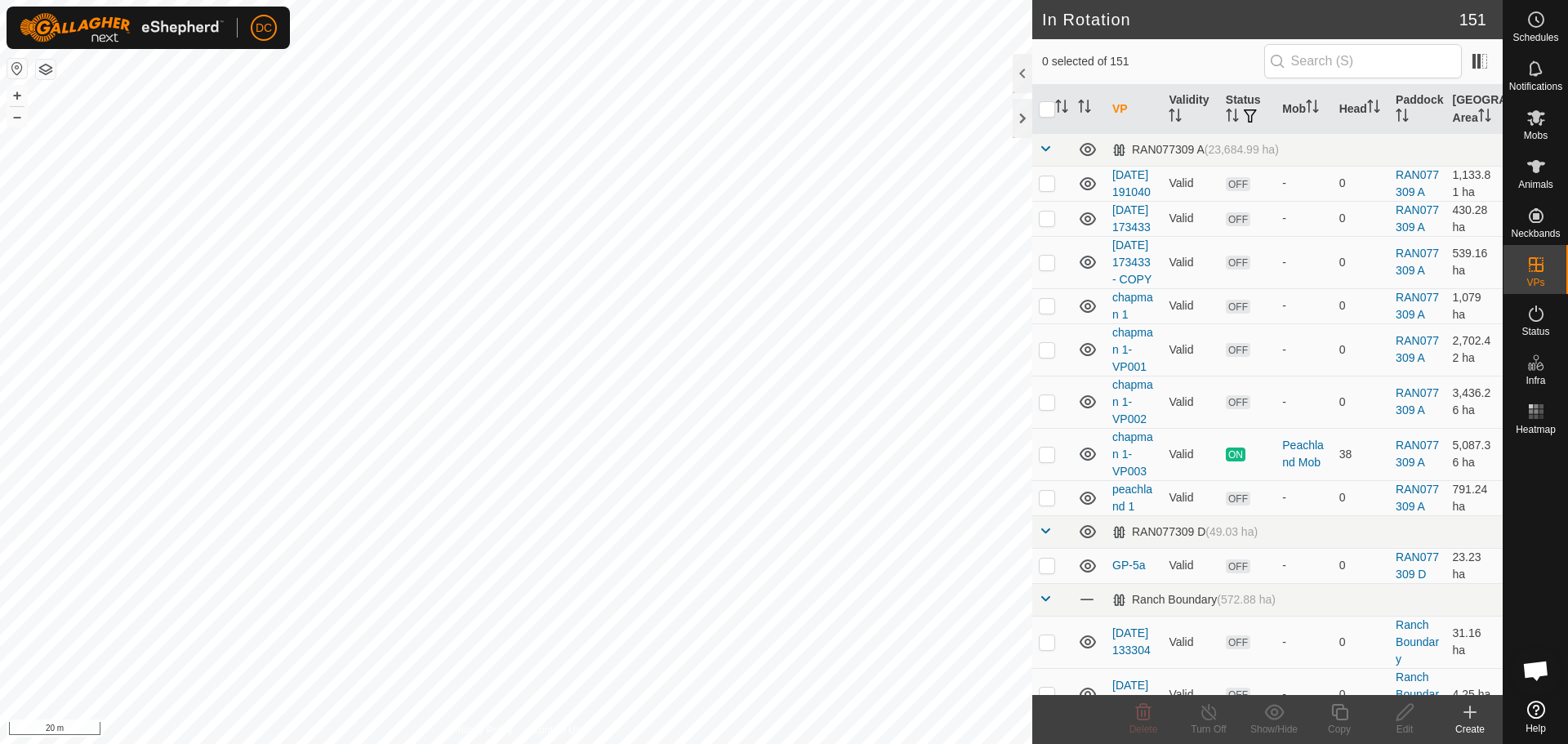
checkbox input "true"
click at [1347, 713] on icon at bounding box center [1339, 712] width 17 height 17
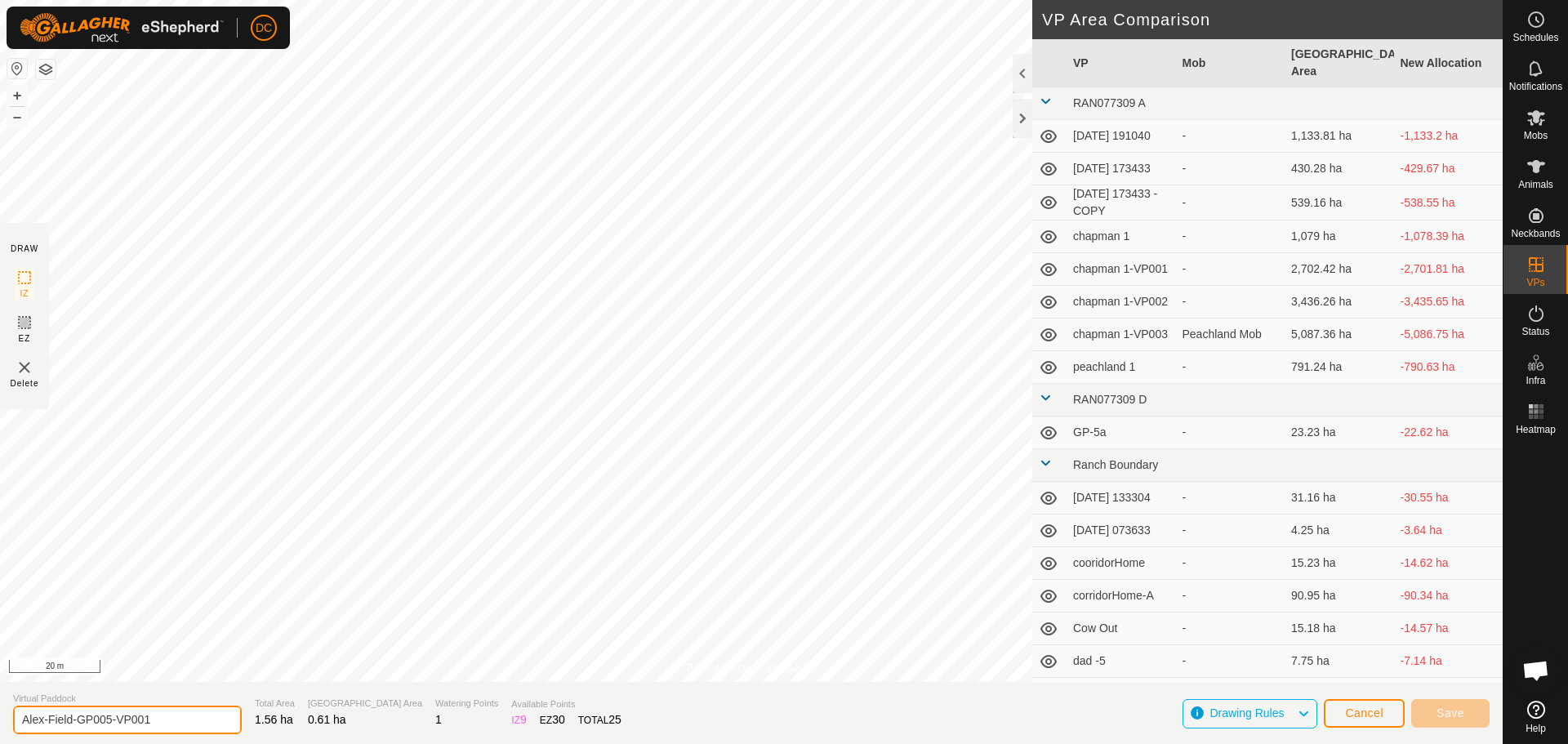
drag, startPoint x: 106, startPoint y: 720, endPoint x: 250, endPoint y: 743, distance: 145.8
click at [240, 743] on html "DC Schedules Notifications Mobs Animals Neckbands VPs Status Infra Heatmap Help…" at bounding box center [784, 372] width 1568 height 744
type input "Alex-Field-GP006"
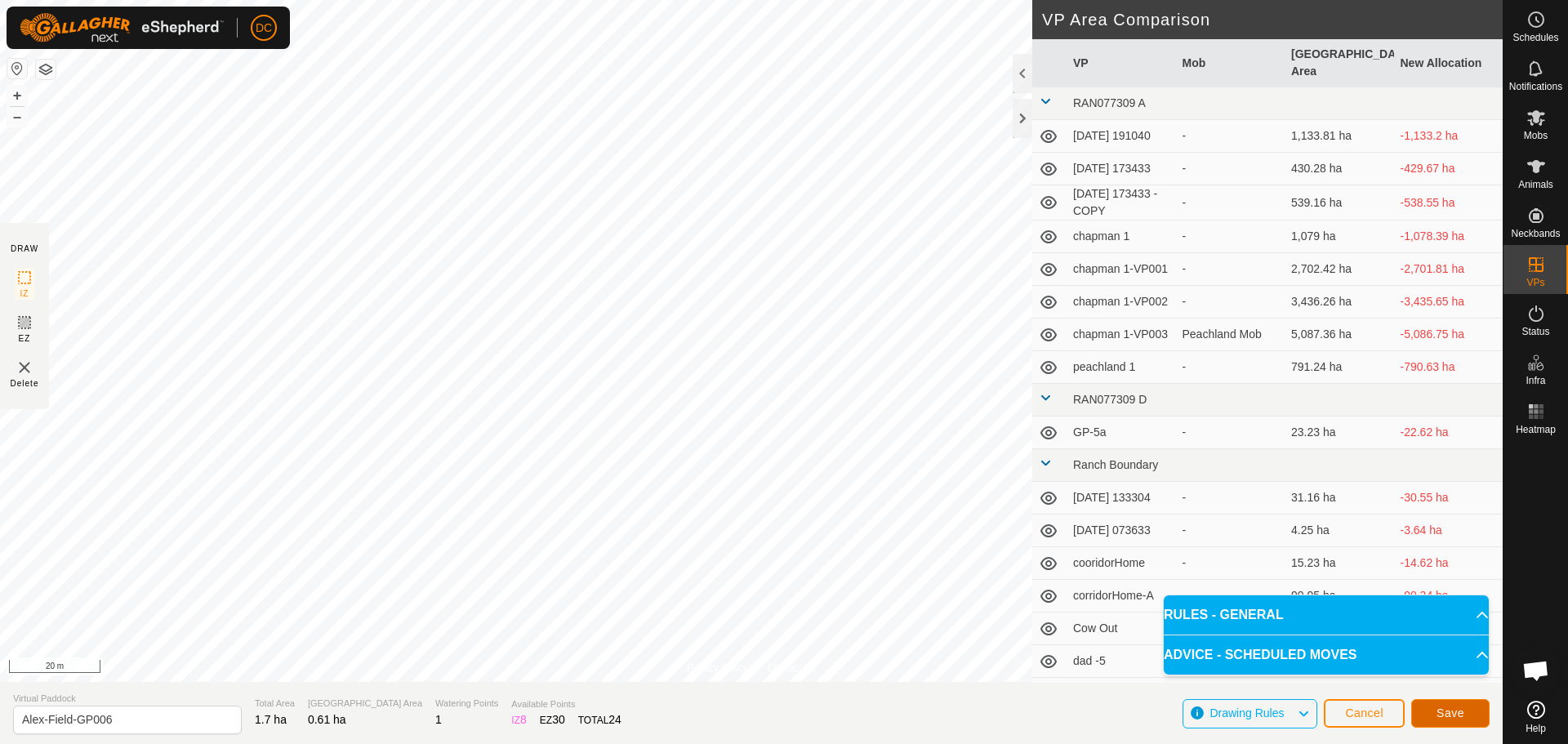
click at [1452, 707] on span "Save" at bounding box center [1451, 712] width 27 height 13
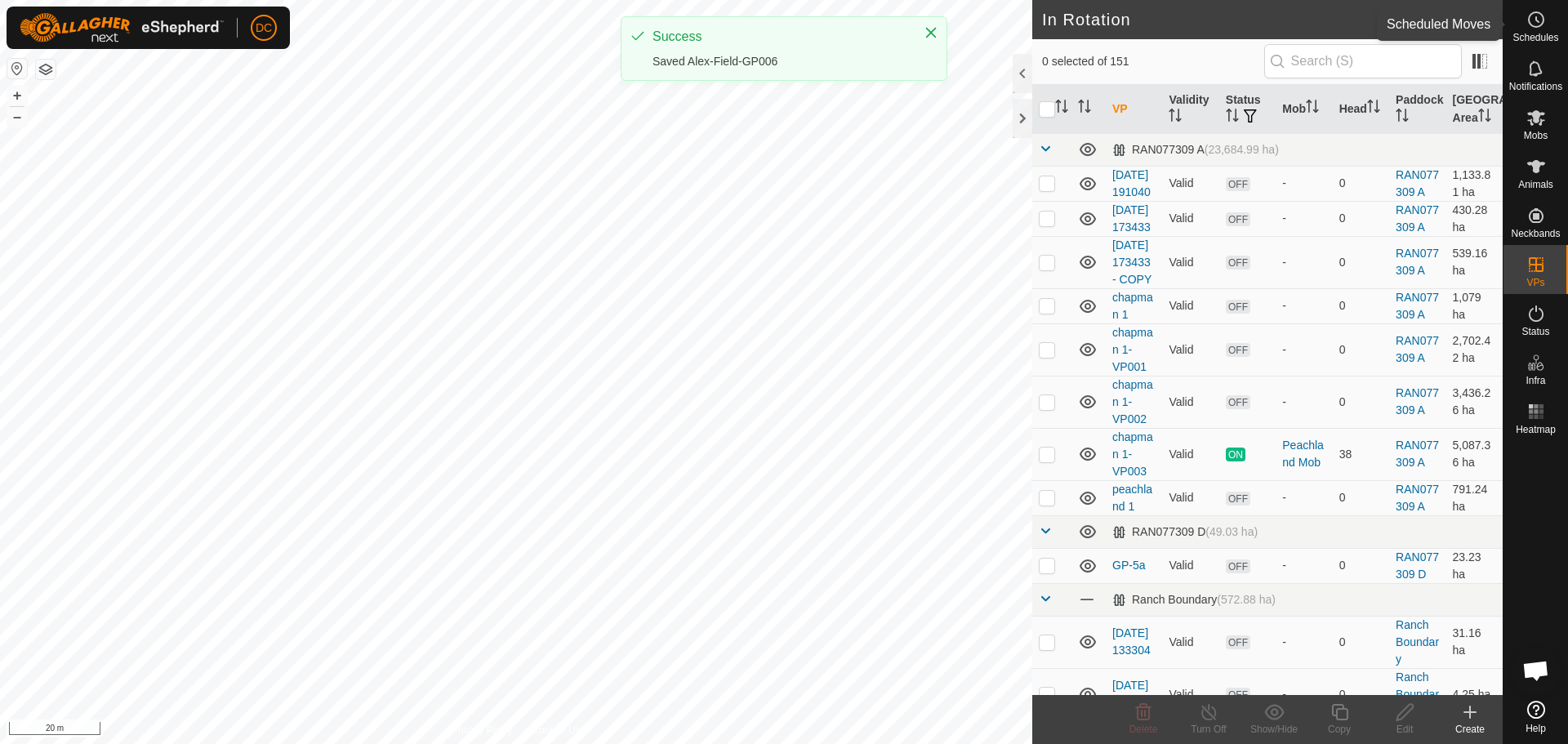
click at [1531, 25] on circle at bounding box center [1536, 20] width 15 height 15
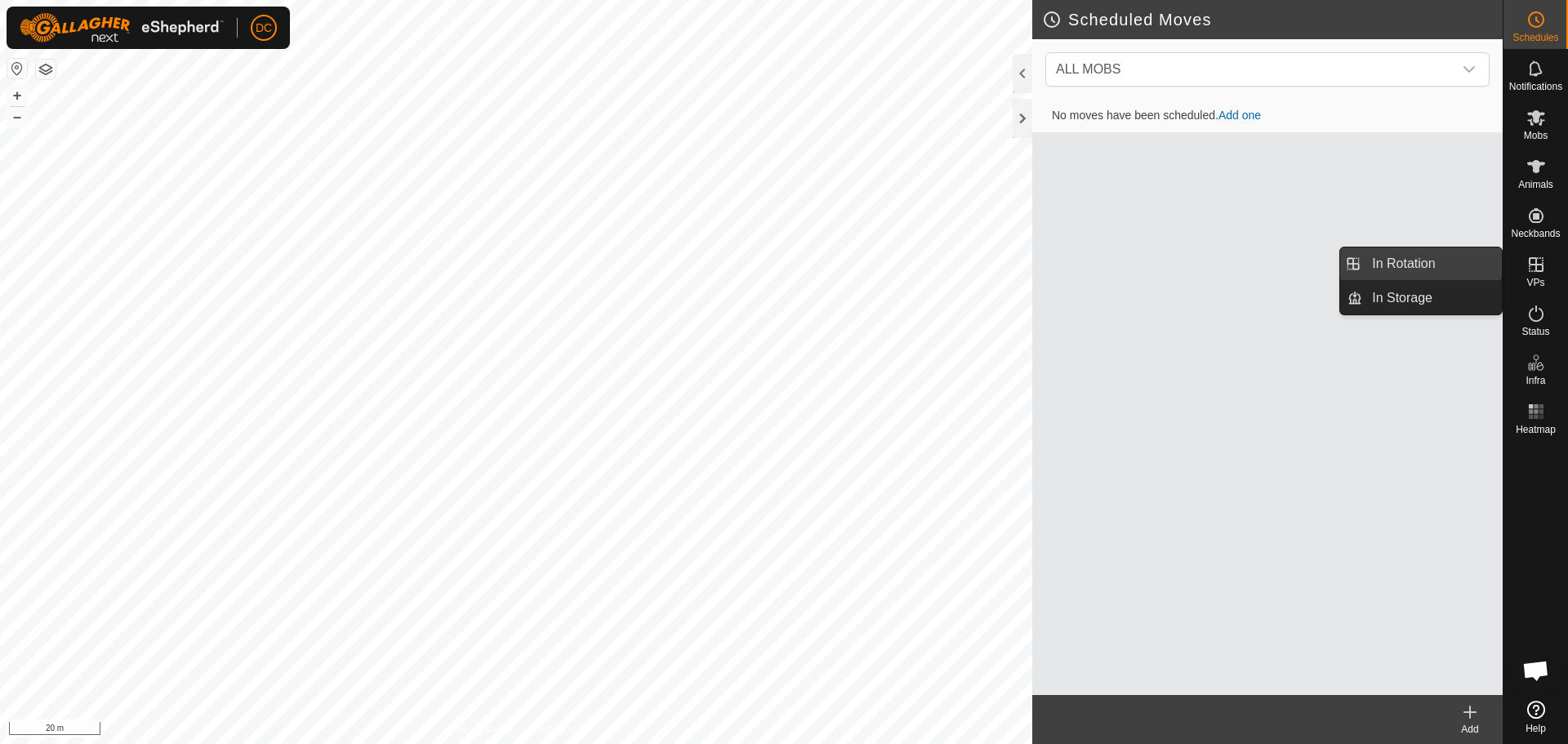
click at [1427, 257] on link "In Rotation" at bounding box center [1431, 263] width 140 height 32
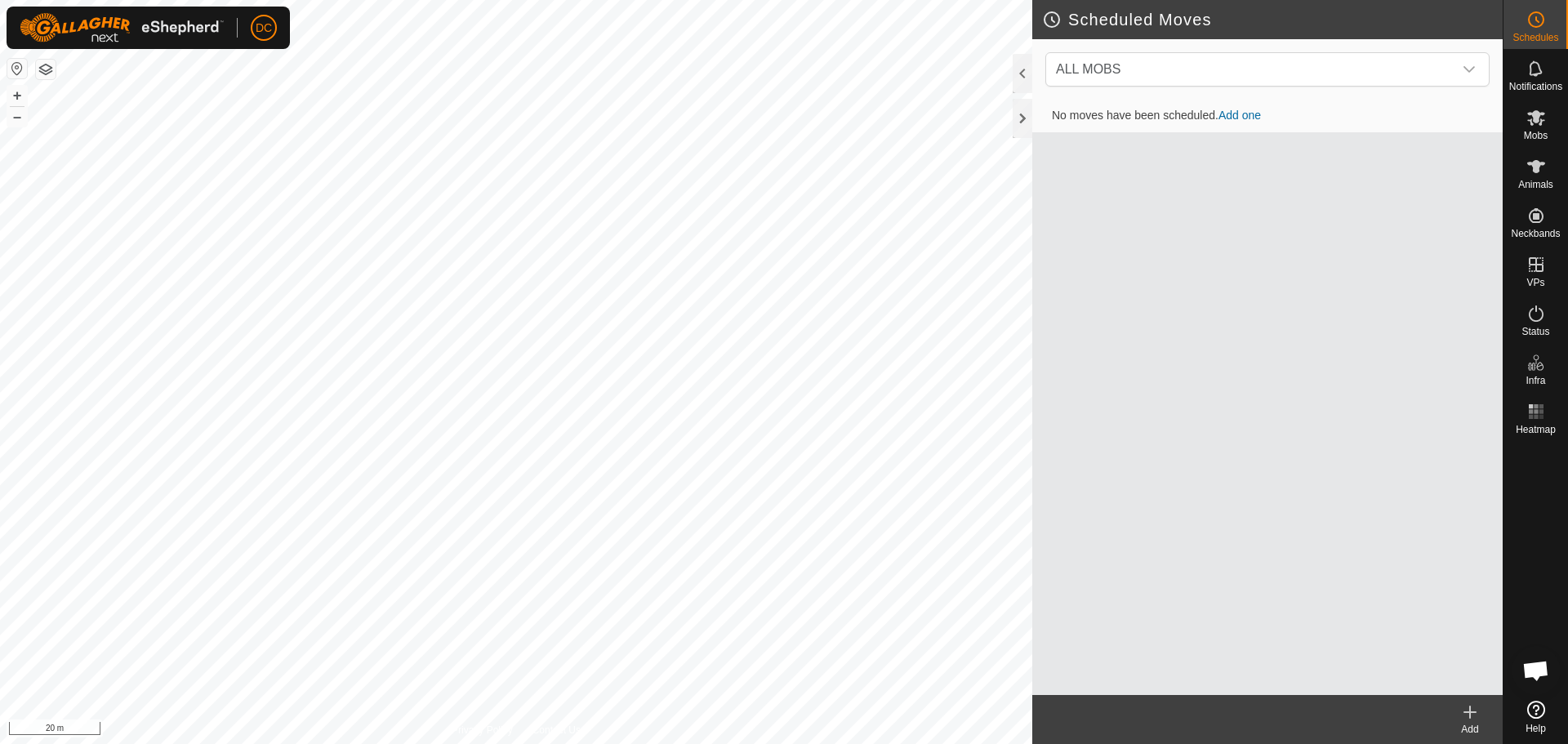
click at [1431, 257] on span "In Rotation" at bounding box center [1403, 264] width 63 height 20
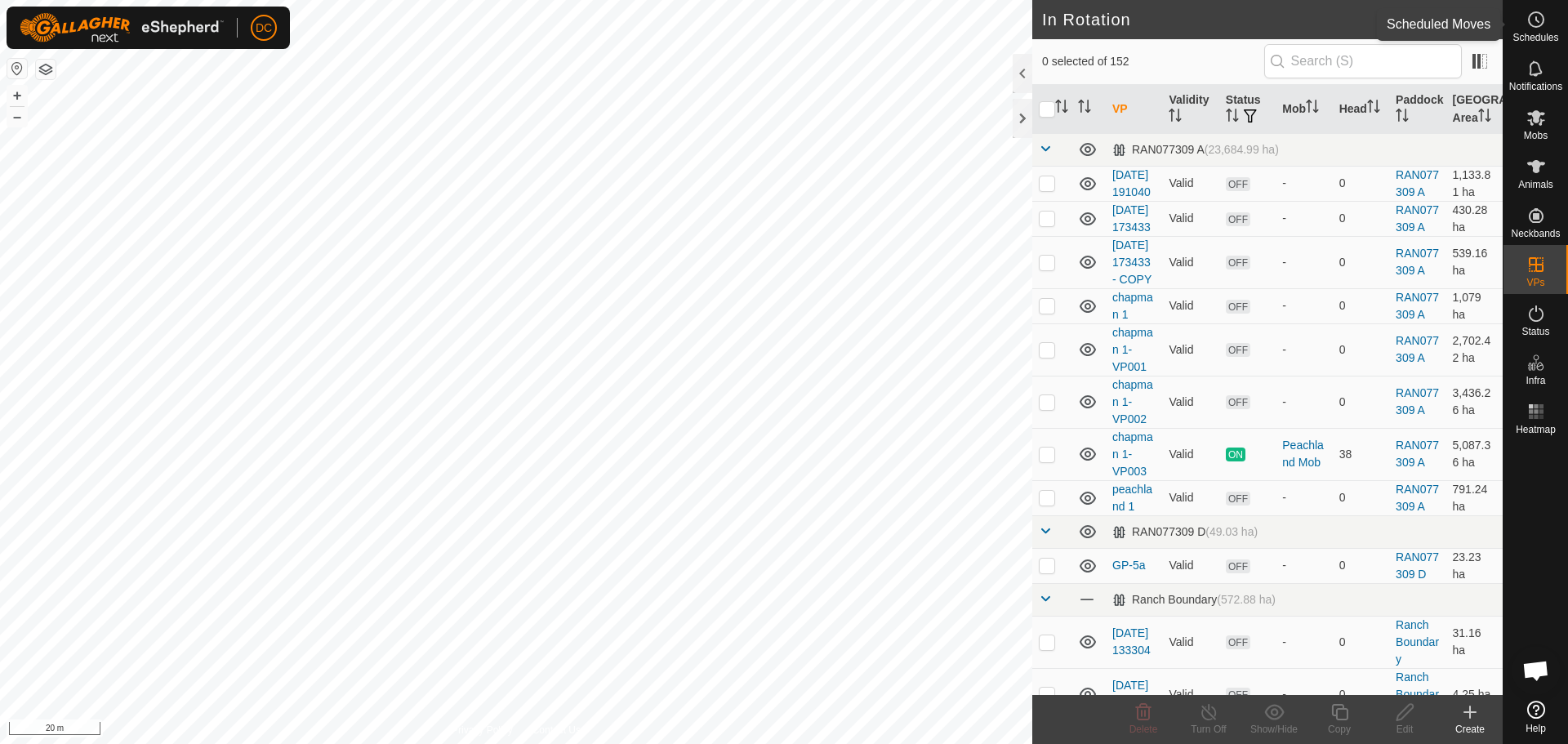
click at [1538, 20] on icon at bounding box center [1536, 20] width 20 height 20
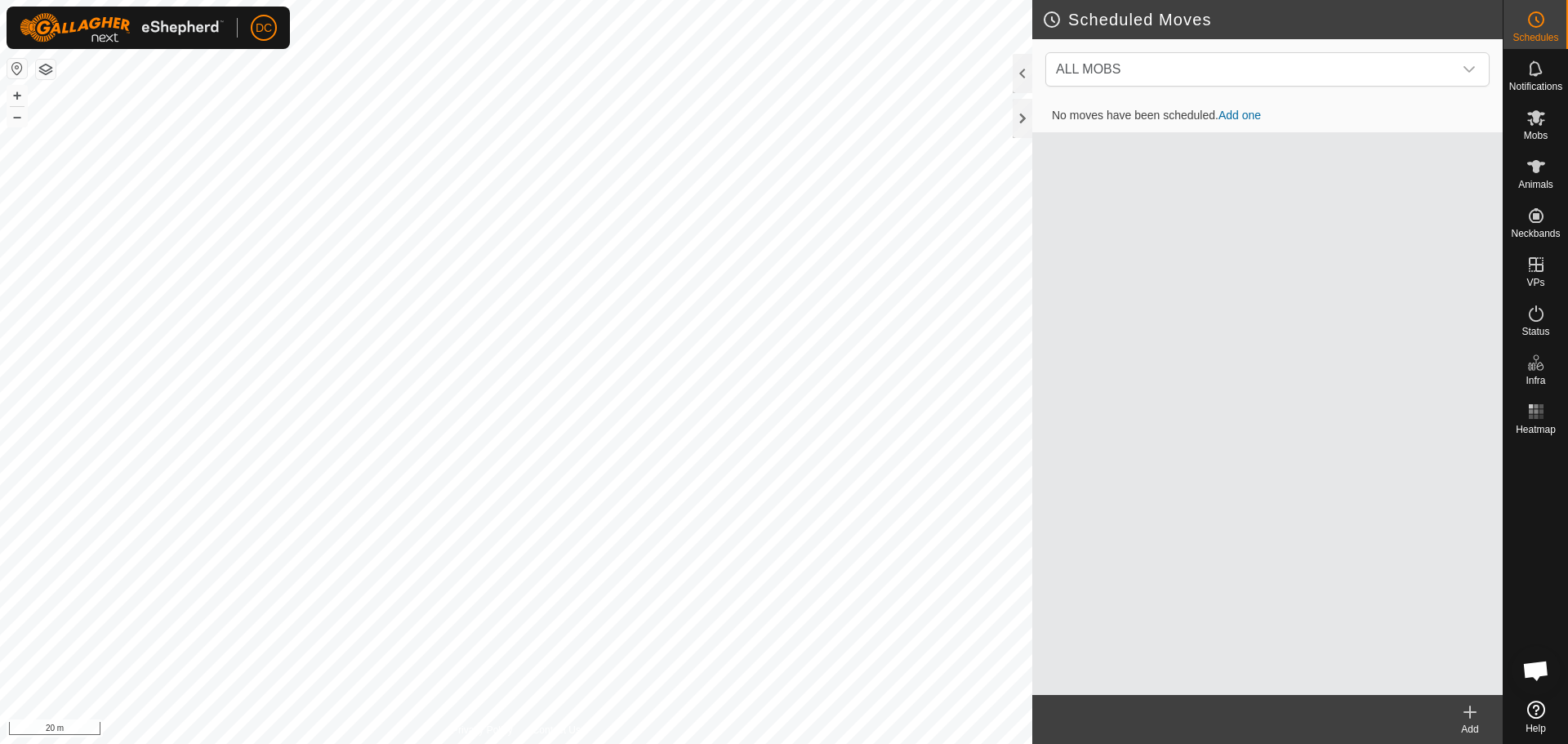
click at [1472, 712] on icon at bounding box center [1470, 712] width 12 height 0
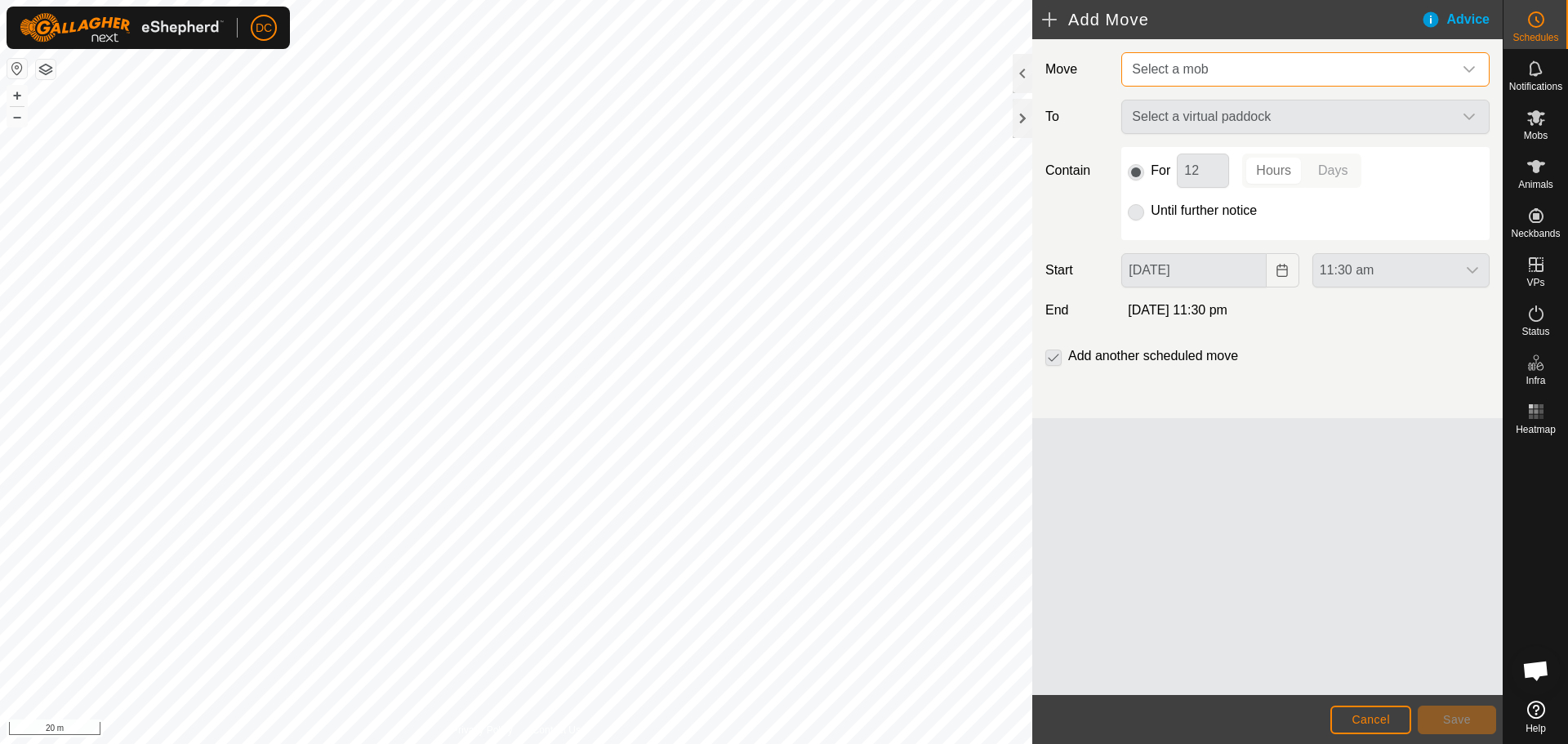
click at [1209, 66] on span "Select a mob" at bounding box center [1289, 68] width 327 height 32
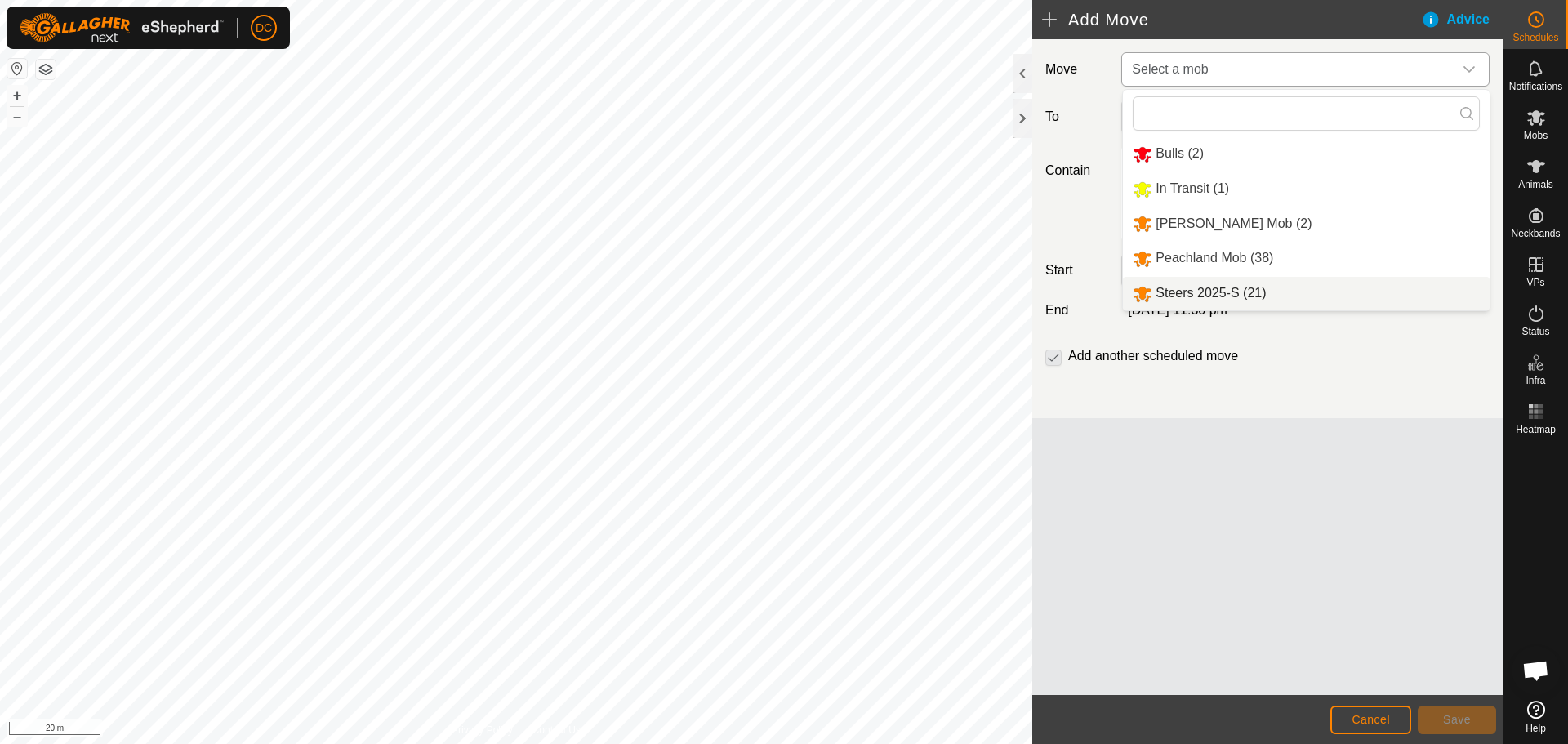
click at [1228, 290] on li "Steers 2025-S (21)" at bounding box center [1305, 293] width 366 height 33
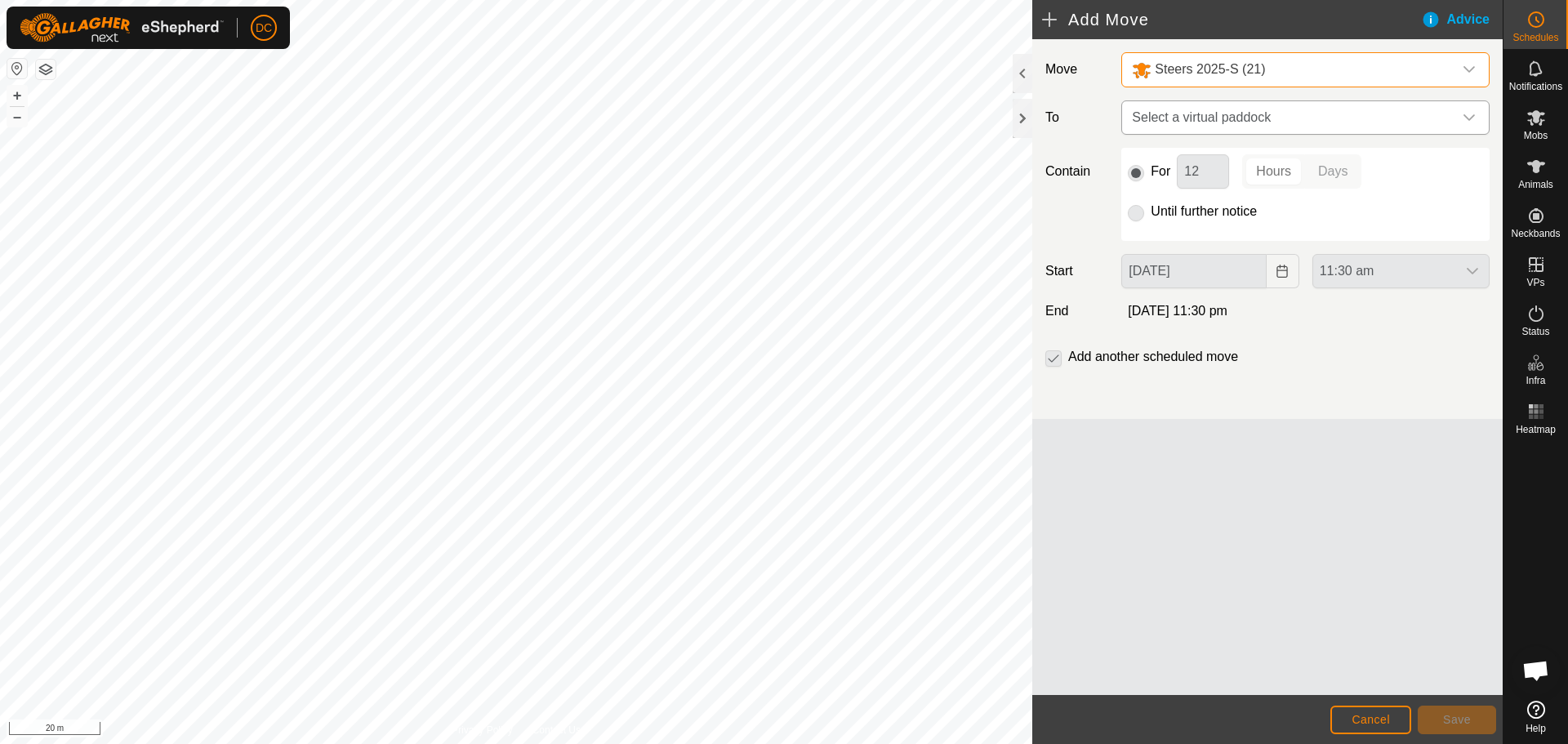
click at [1228, 112] on span "Select a virtual paddock" at bounding box center [1289, 117] width 327 height 32
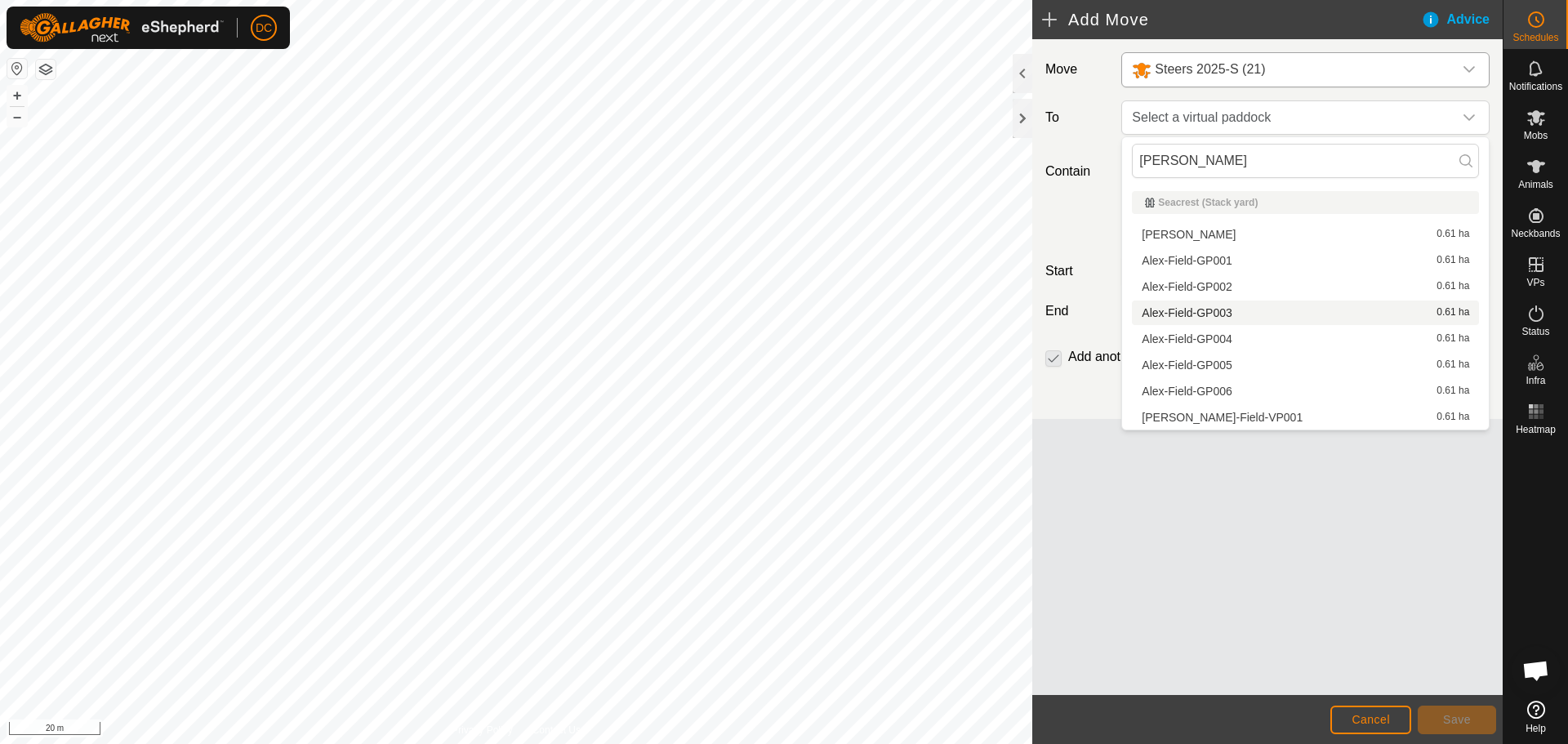
type input "alex"
click at [1207, 310] on li "Alex-Field-GP003 0.61 ha" at bounding box center [1305, 312] width 347 height 24
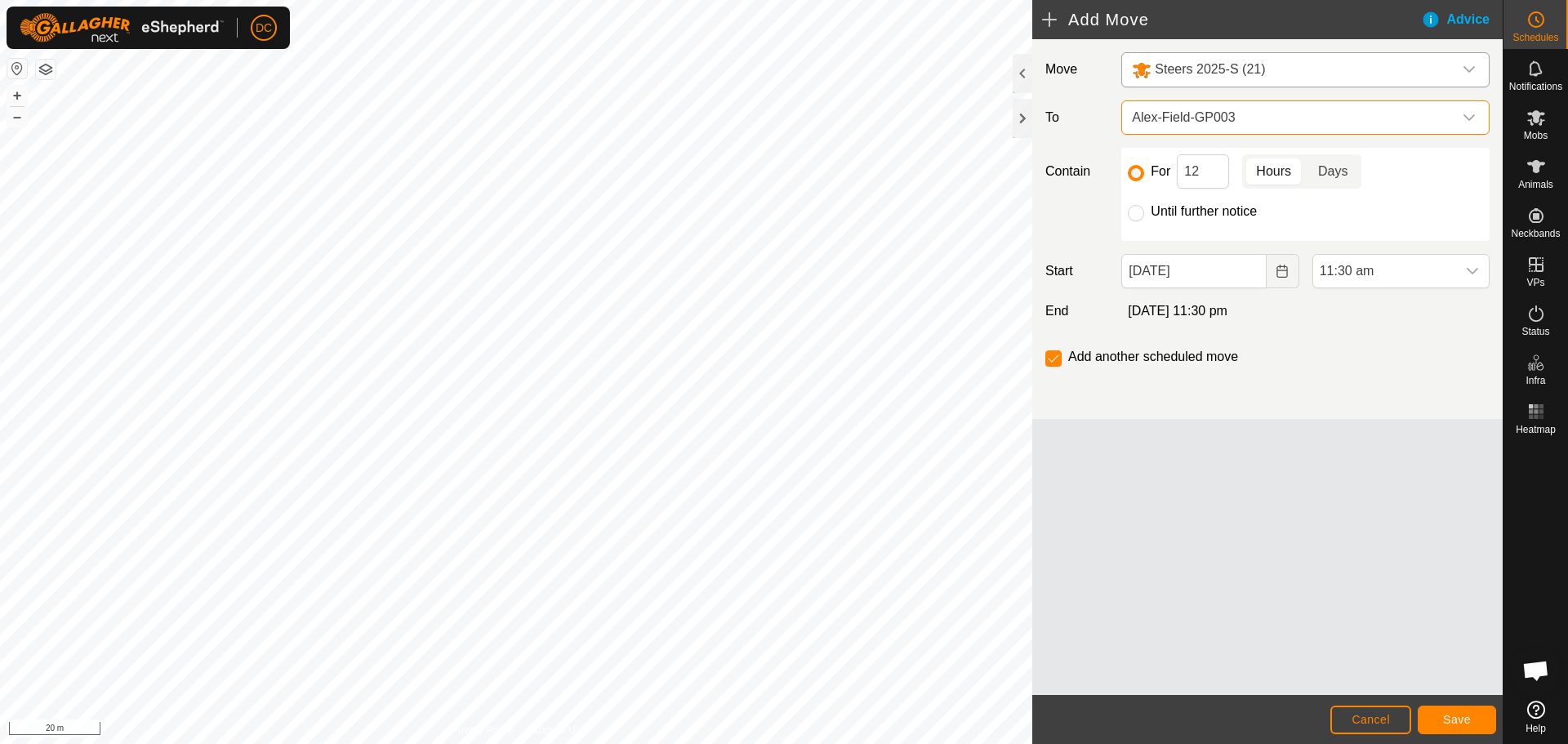
click at [1338, 180] on p-togglebutton "Days" at bounding box center [1334, 171] width 57 height 34
click at [1336, 174] on p-togglebutton "Days" at bounding box center [1334, 171] width 57 height 34
click at [1207, 165] on input "12" at bounding box center [1204, 171] width 53 height 34
type input "1"
click at [1472, 270] on icon "dropdown trigger" at bounding box center [1472, 270] width 13 height 13
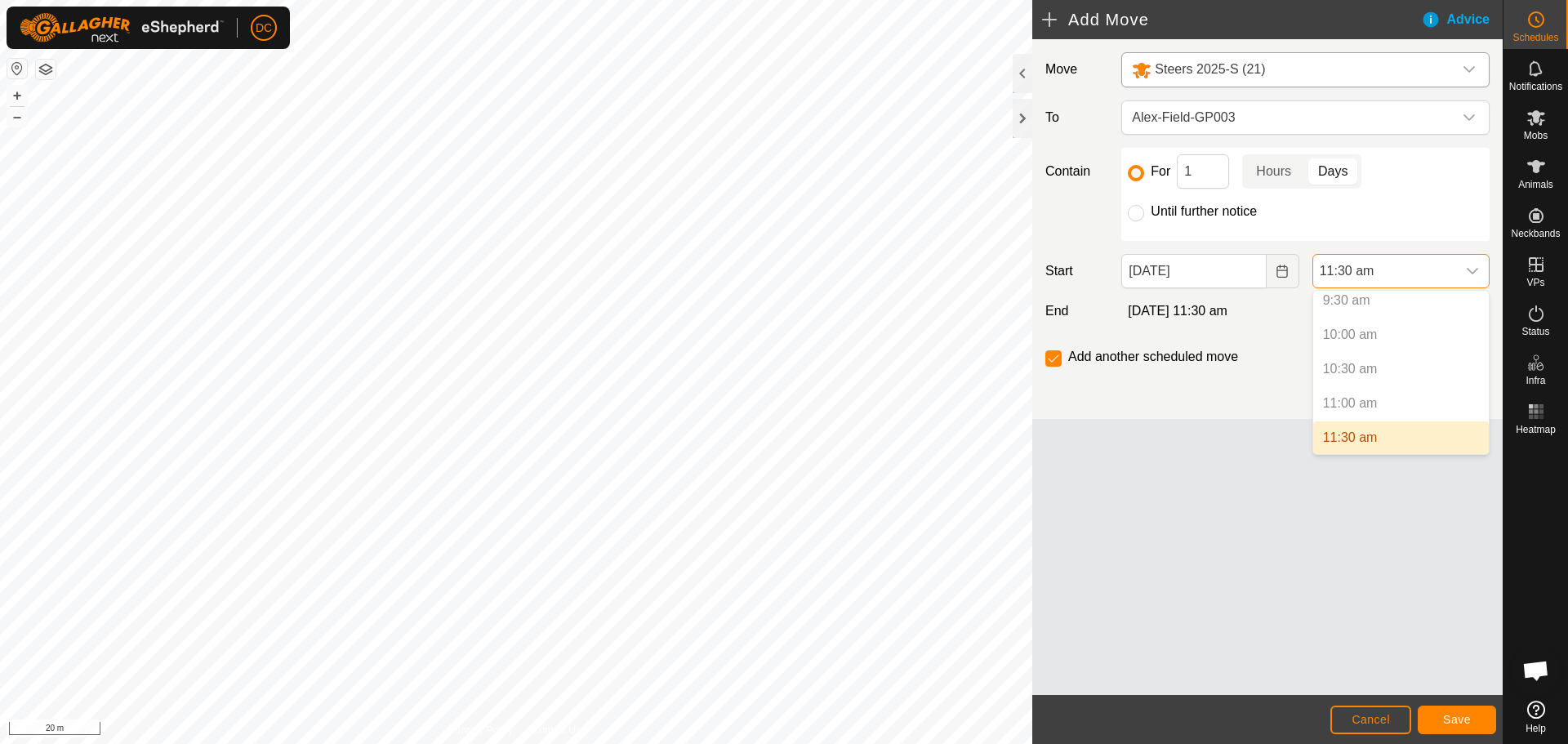
scroll to position [739, 0]
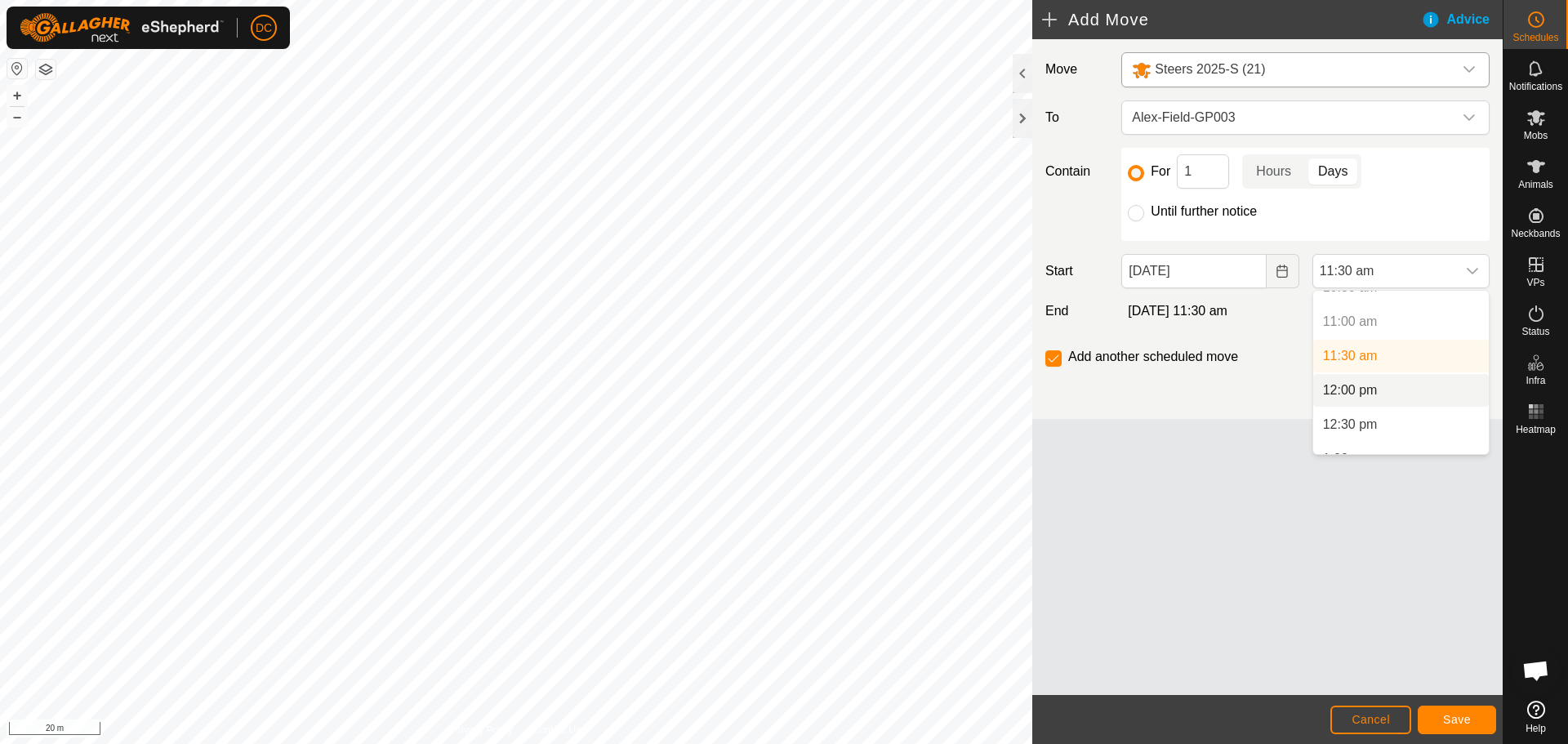
click at [1421, 391] on li "12:00 pm" at bounding box center [1401, 390] width 176 height 32
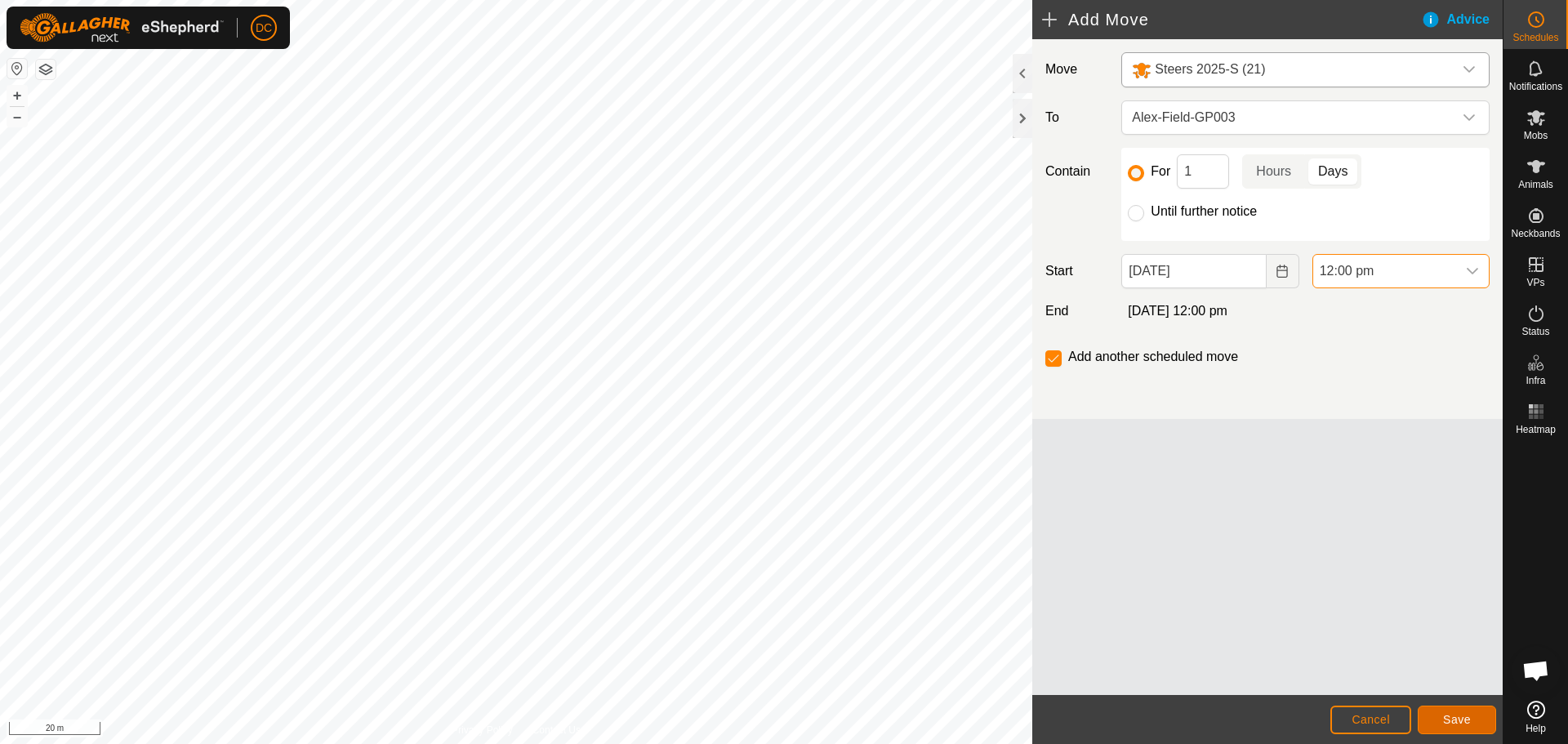
click at [1461, 724] on span "Save" at bounding box center [1457, 719] width 27 height 13
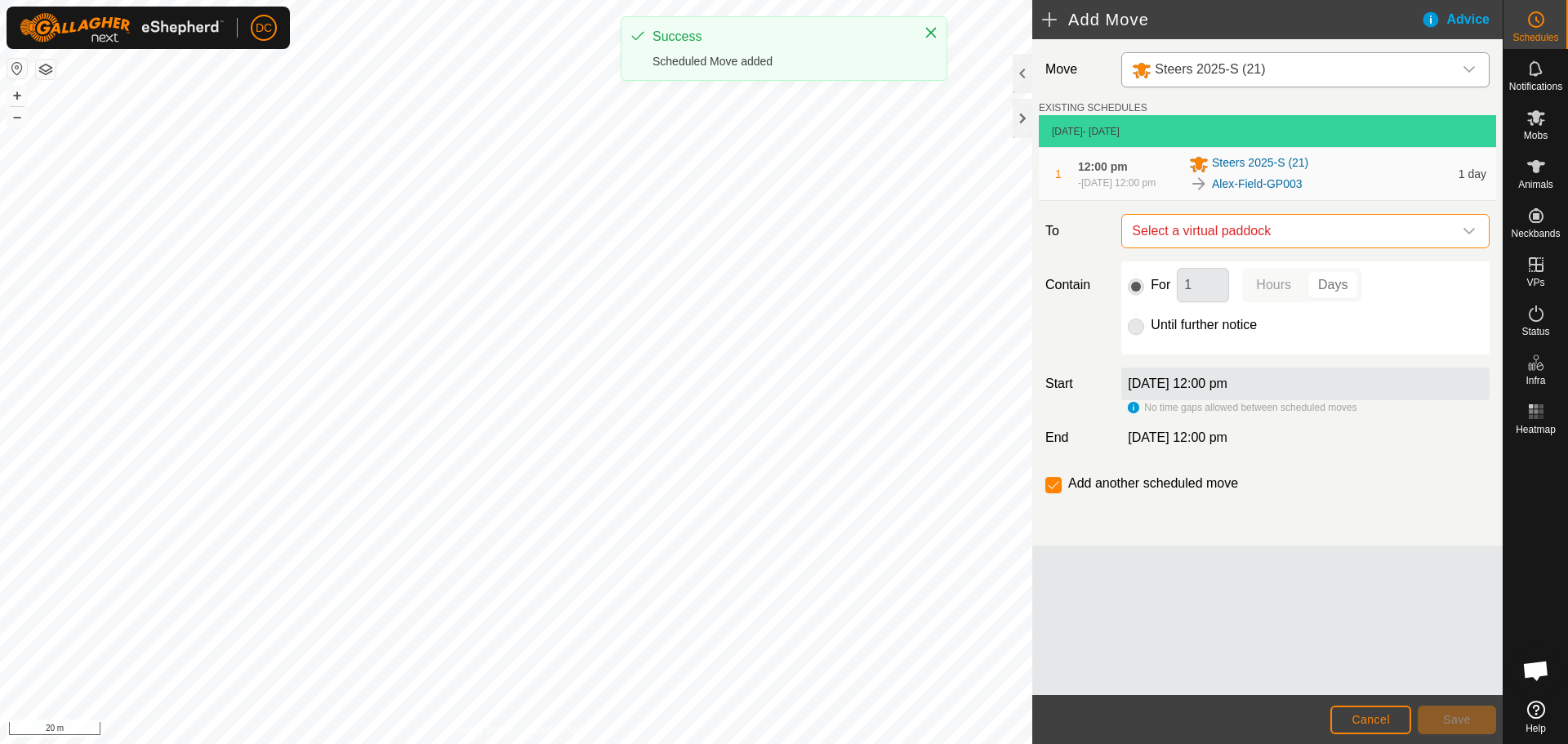
click at [1296, 239] on span "Select a virtual paddock" at bounding box center [1289, 230] width 327 height 32
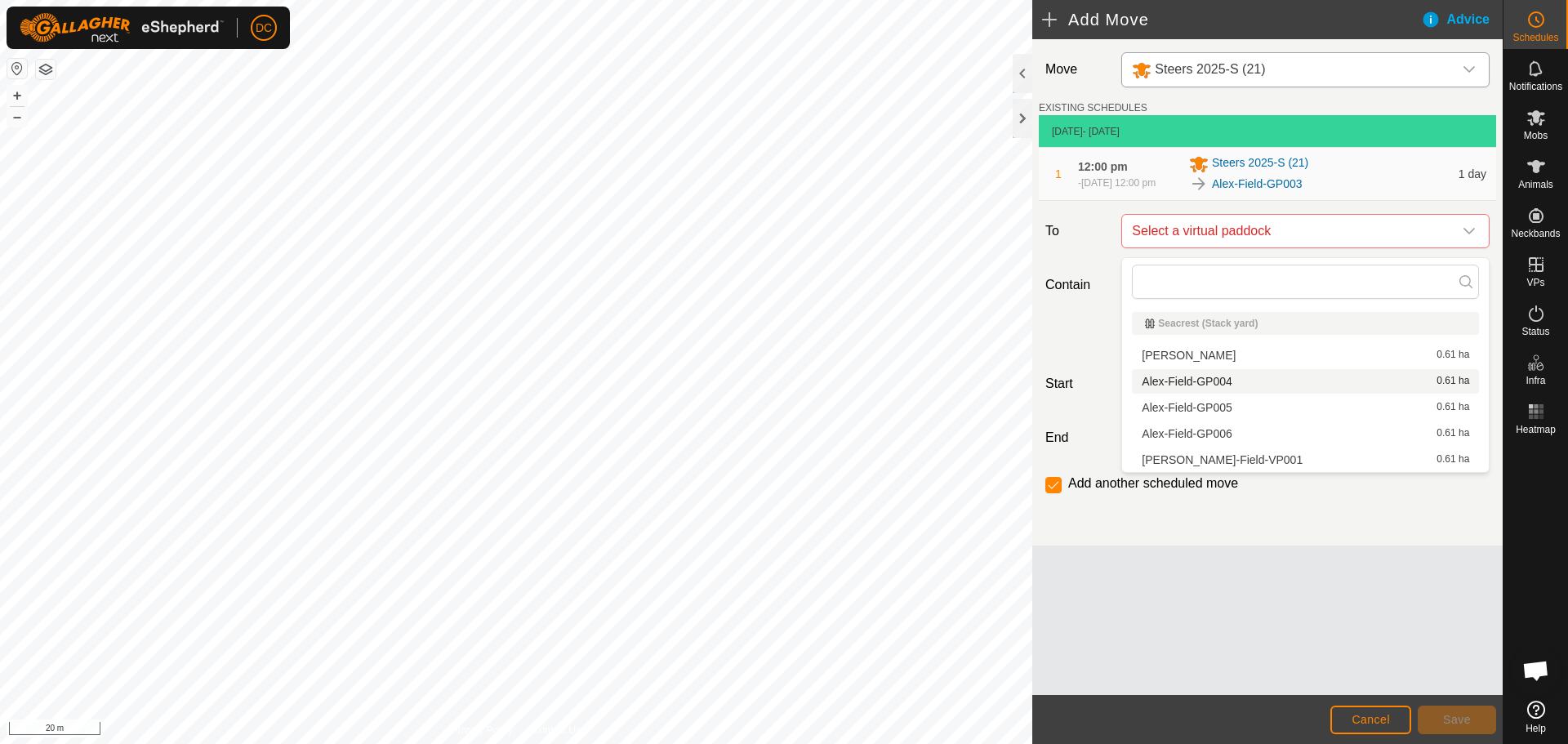
click at [1269, 381] on li "Alex-Field-GP004 0.61 ha" at bounding box center [1305, 381] width 347 height 24
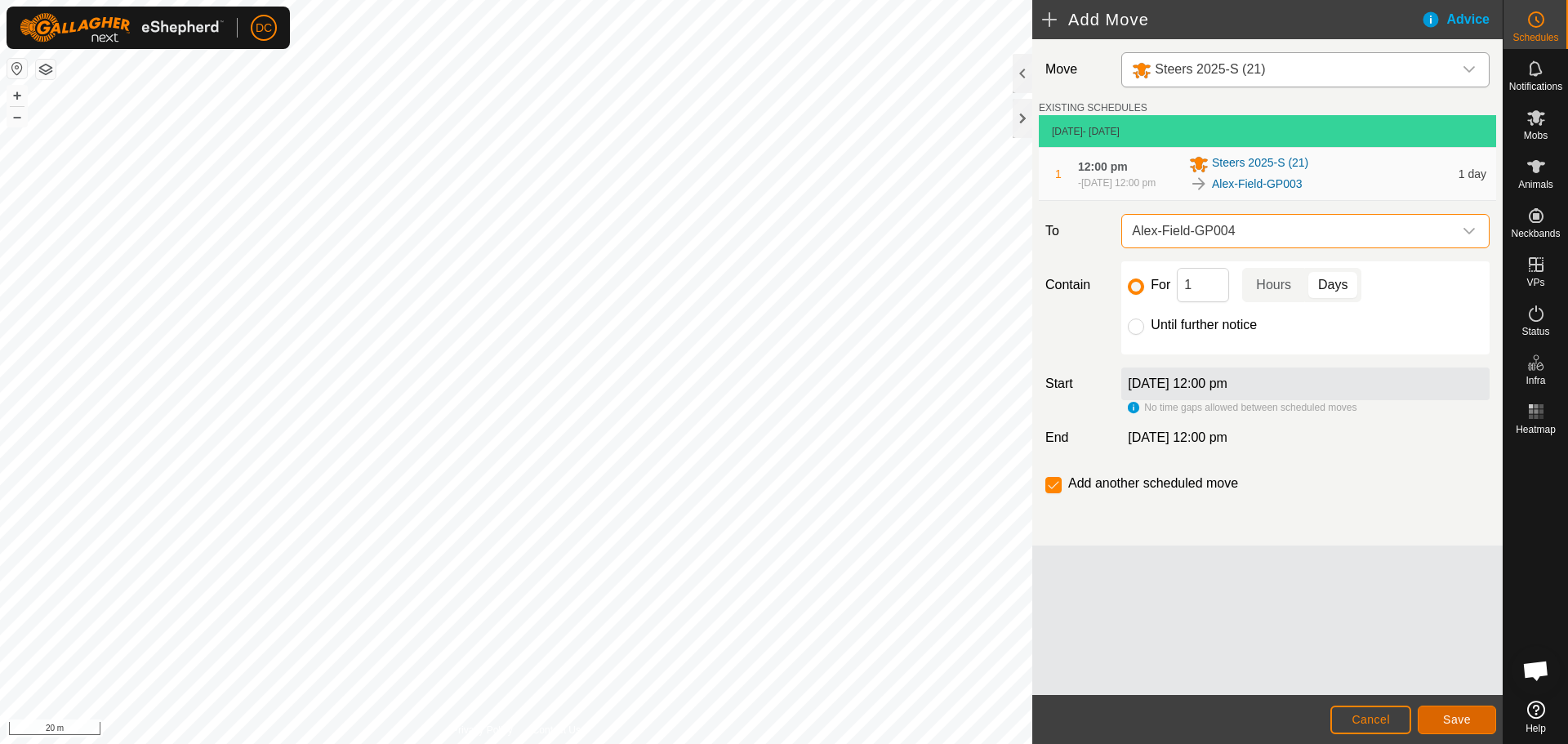
click at [1449, 712] on button "Save" at bounding box center [1457, 719] width 78 height 28
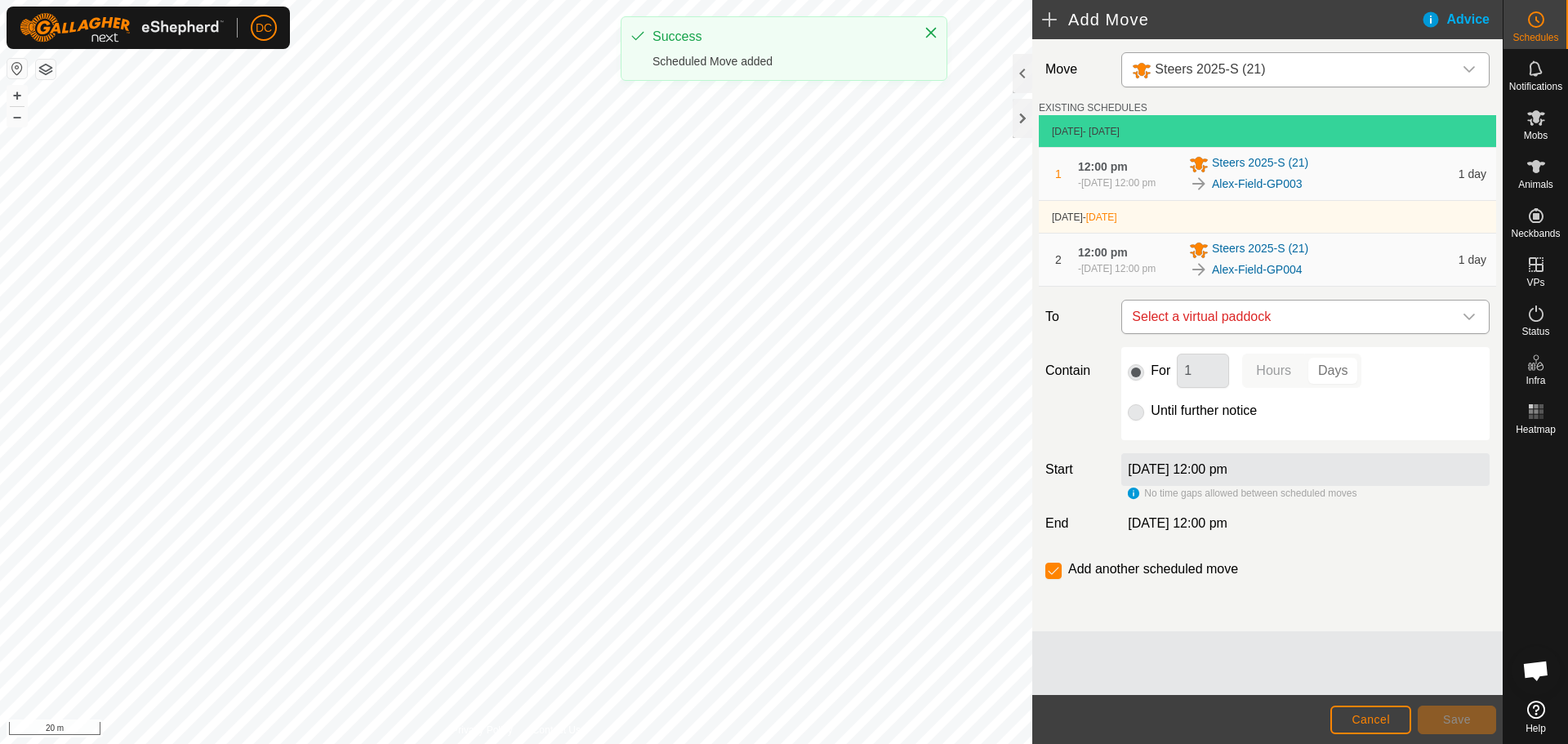
click at [1361, 331] on span "Select a virtual paddock" at bounding box center [1289, 316] width 327 height 32
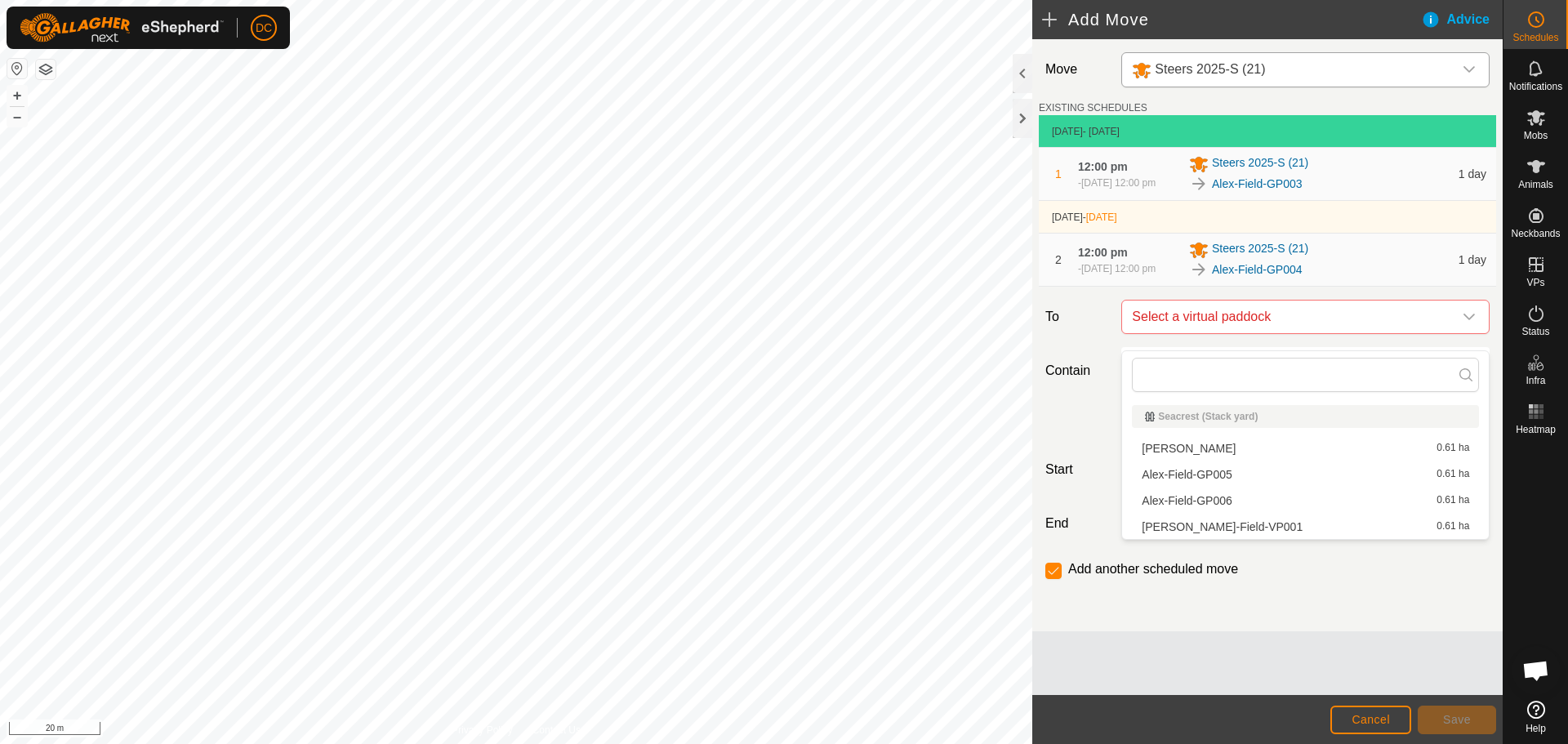
click at [1324, 476] on li "Alex-Field-GP005 0.61 ha" at bounding box center [1305, 474] width 347 height 24
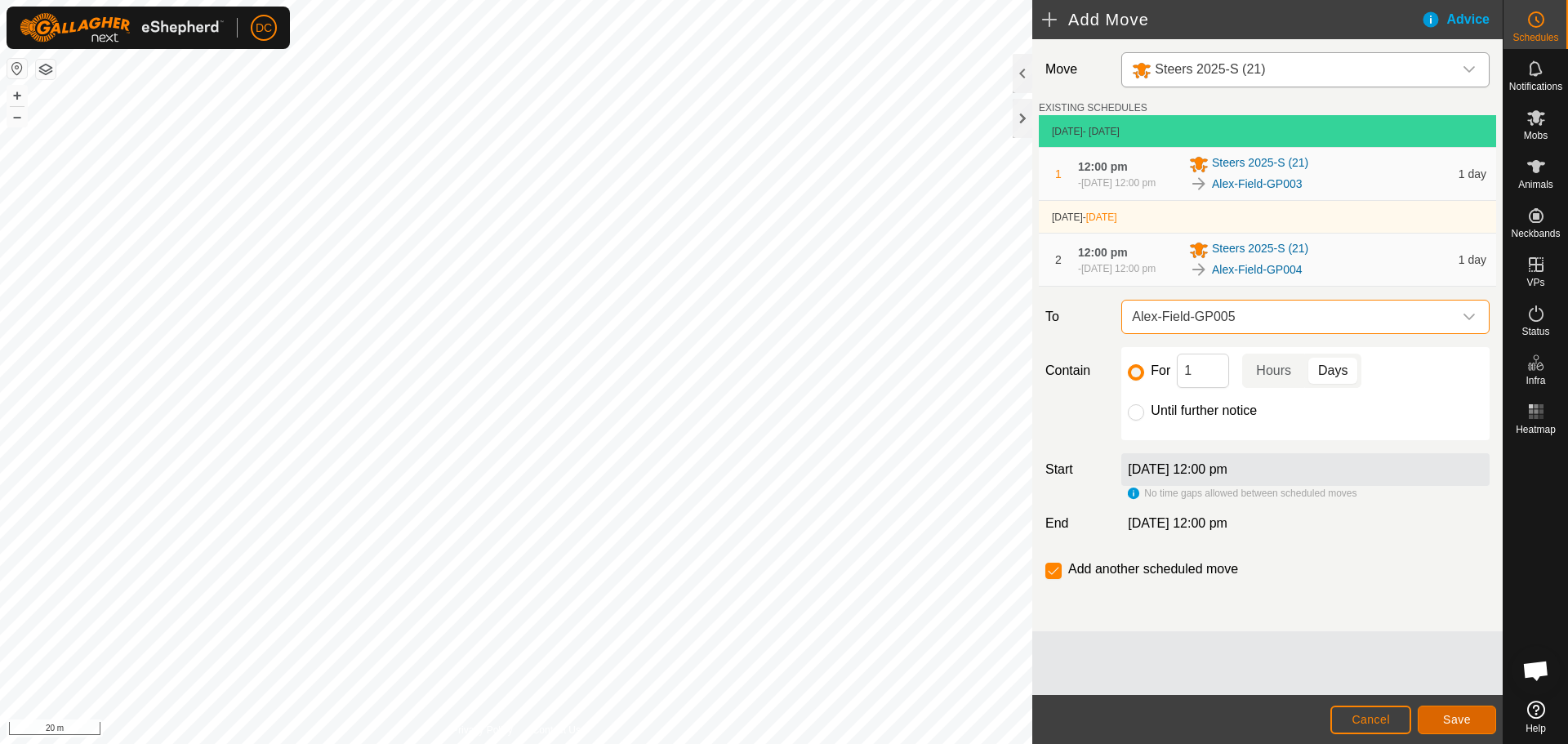
click at [1459, 717] on span "Save" at bounding box center [1457, 719] width 27 height 13
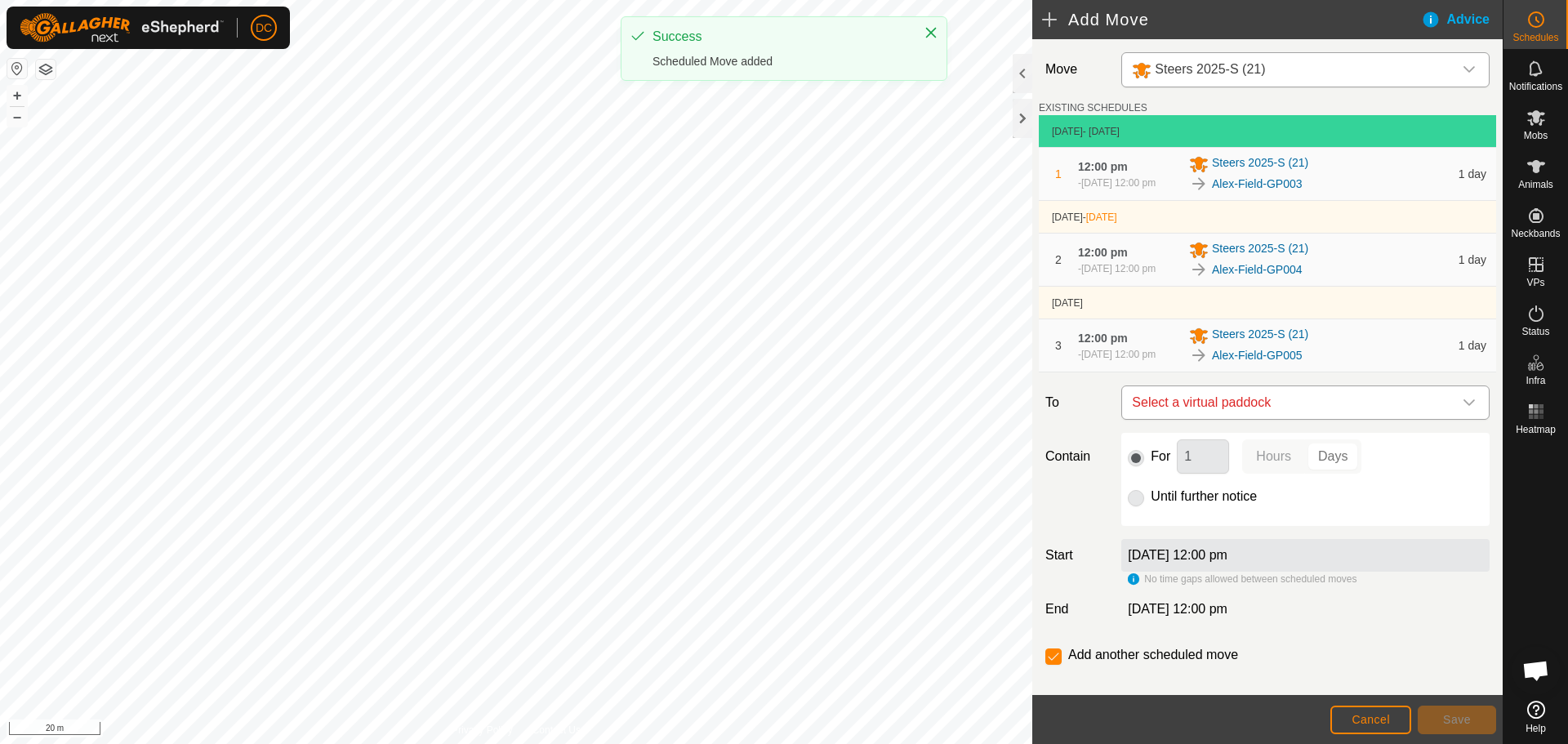
click at [1350, 419] on span "Select a virtual paddock" at bounding box center [1289, 401] width 327 height 32
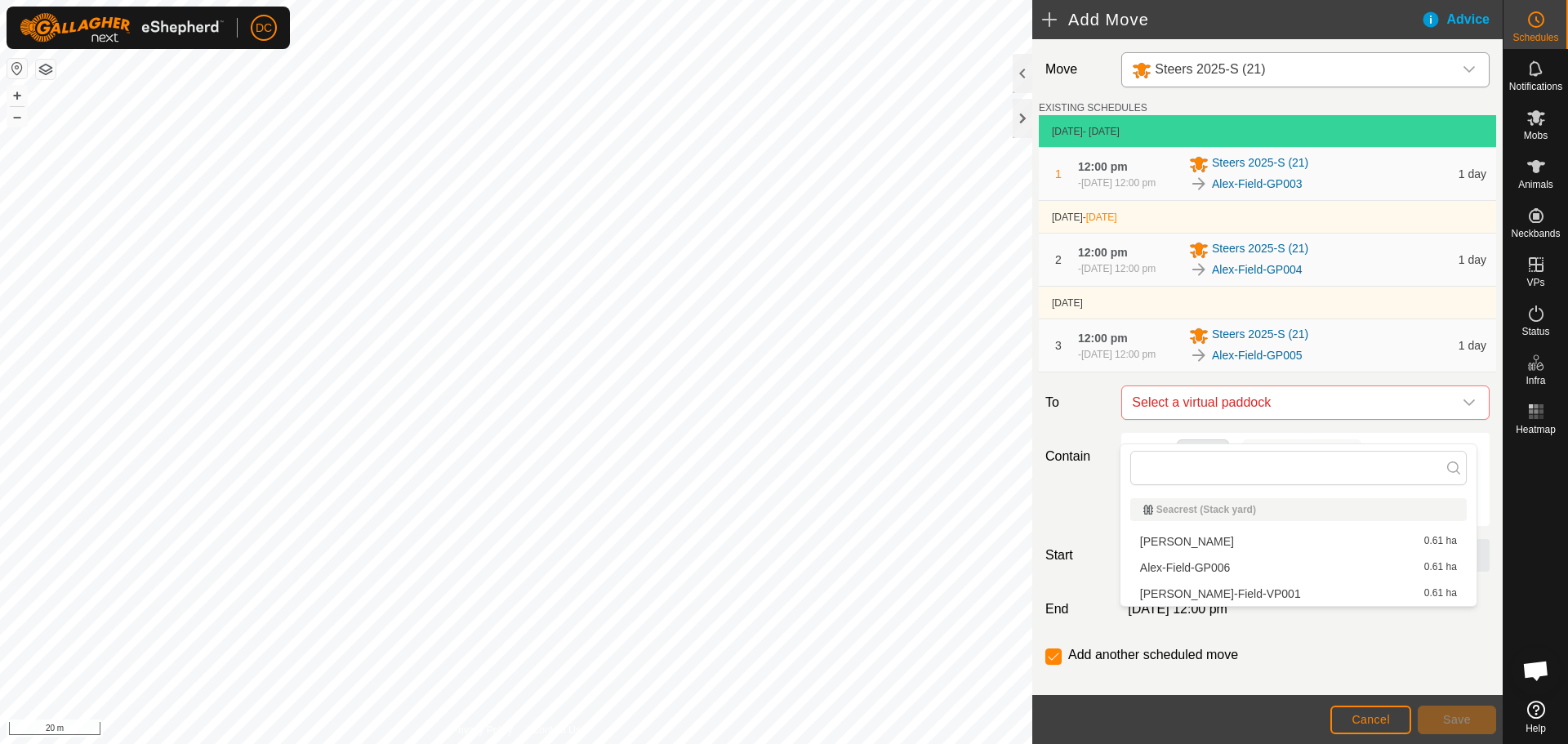
click at [1293, 567] on li "Alex-Field-GP006 0.61 ha" at bounding box center [1298, 566] width 336 height 24
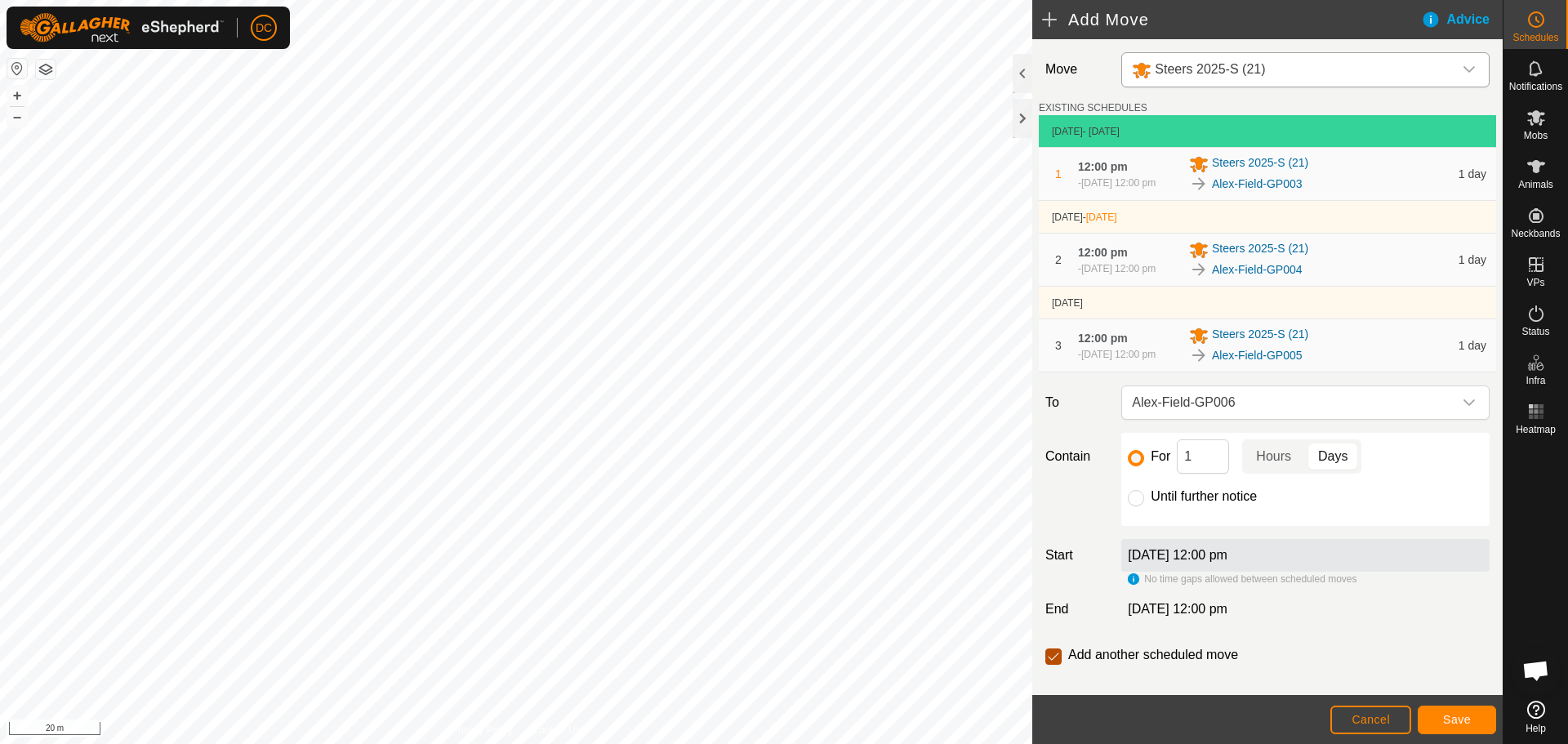
click at [1053, 664] on input "checkbox" at bounding box center [1053, 656] width 17 height 17
checkbox input "false"
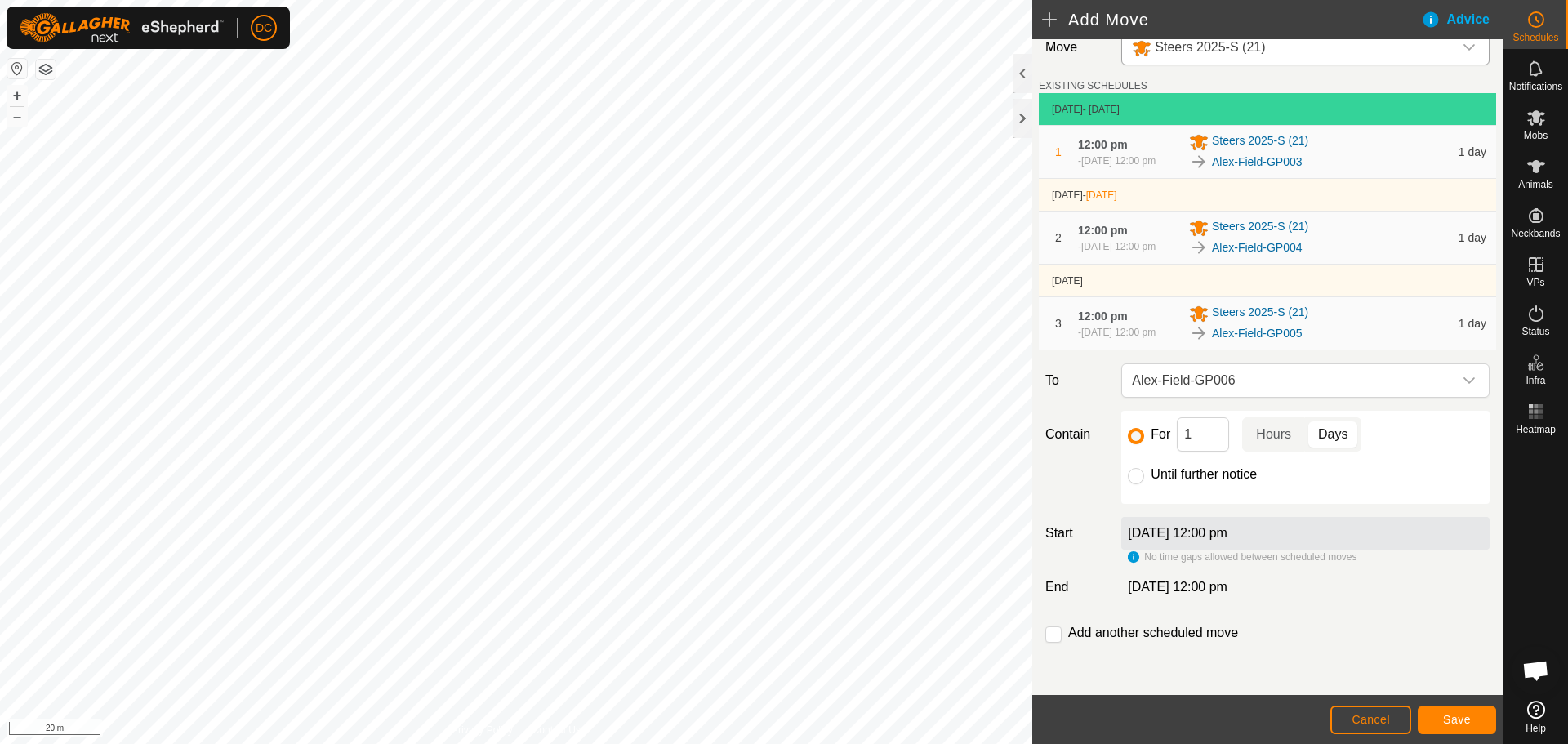
scroll to position [44, 0]
click at [1133, 477] on input "Until further notice" at bounding box center [1136, 475] width 17 height 17
radio input "true"
click at [1452, 715] on span "Save" at bounding box center [1457, 719] width 27 height 13
